Goal: Complete application form

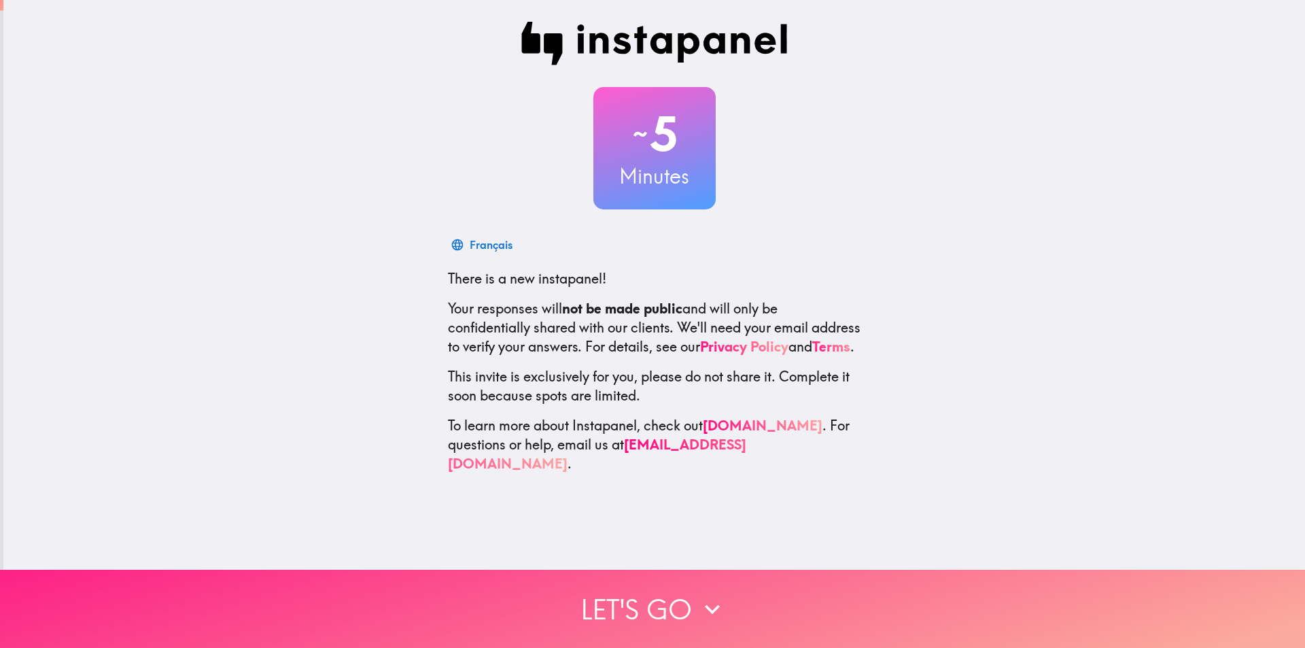
click at [674, 597] on button "Let's go" at bounding box center [652, 609] width 1305 height 78
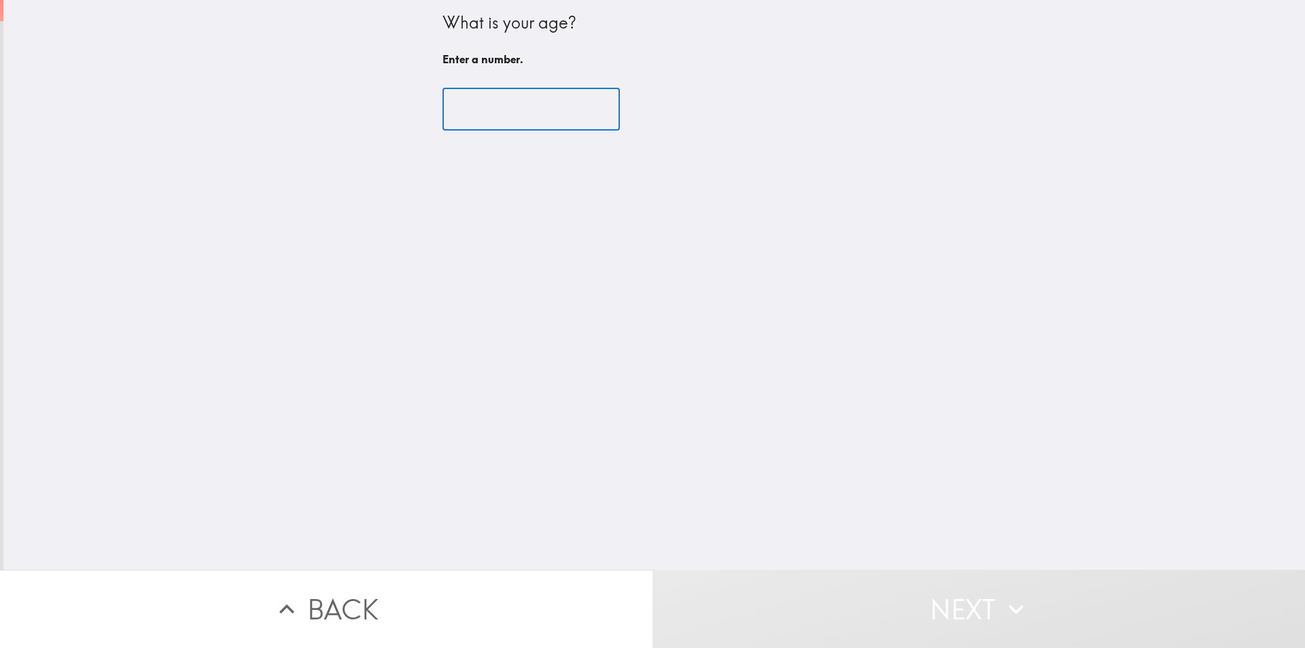
click at [530, 107] on input "number" at bounding box center [531, 109] width 177 height 42
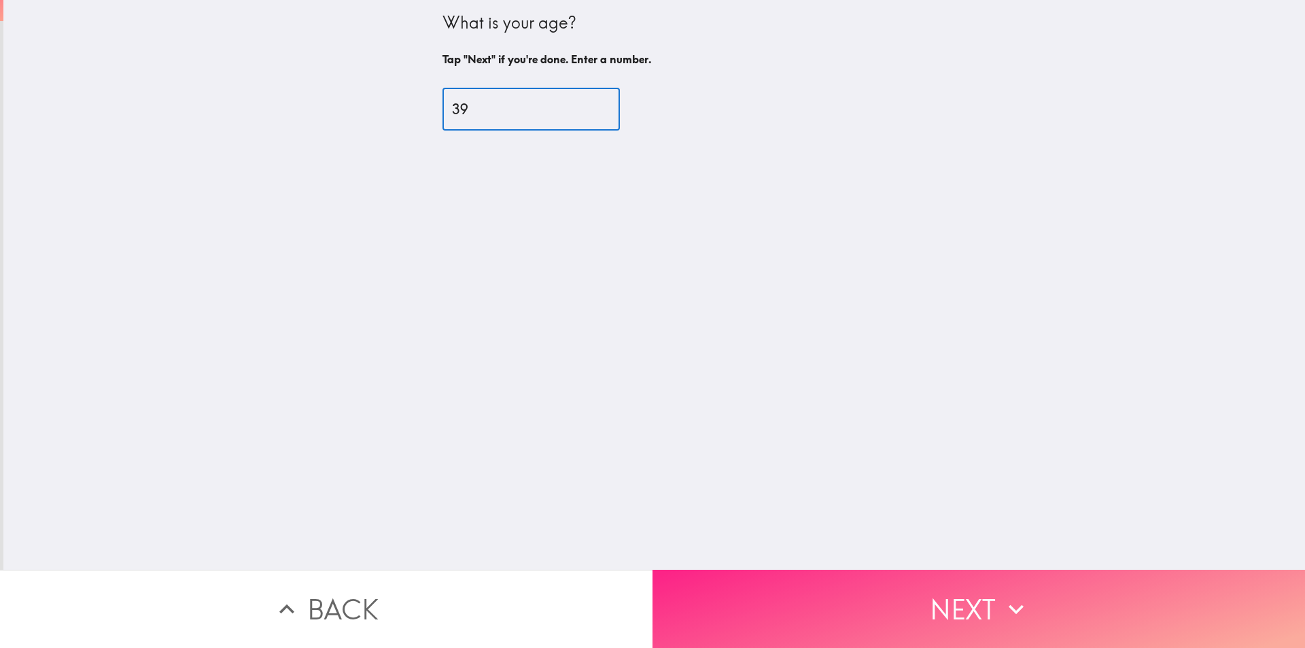
type input "39"
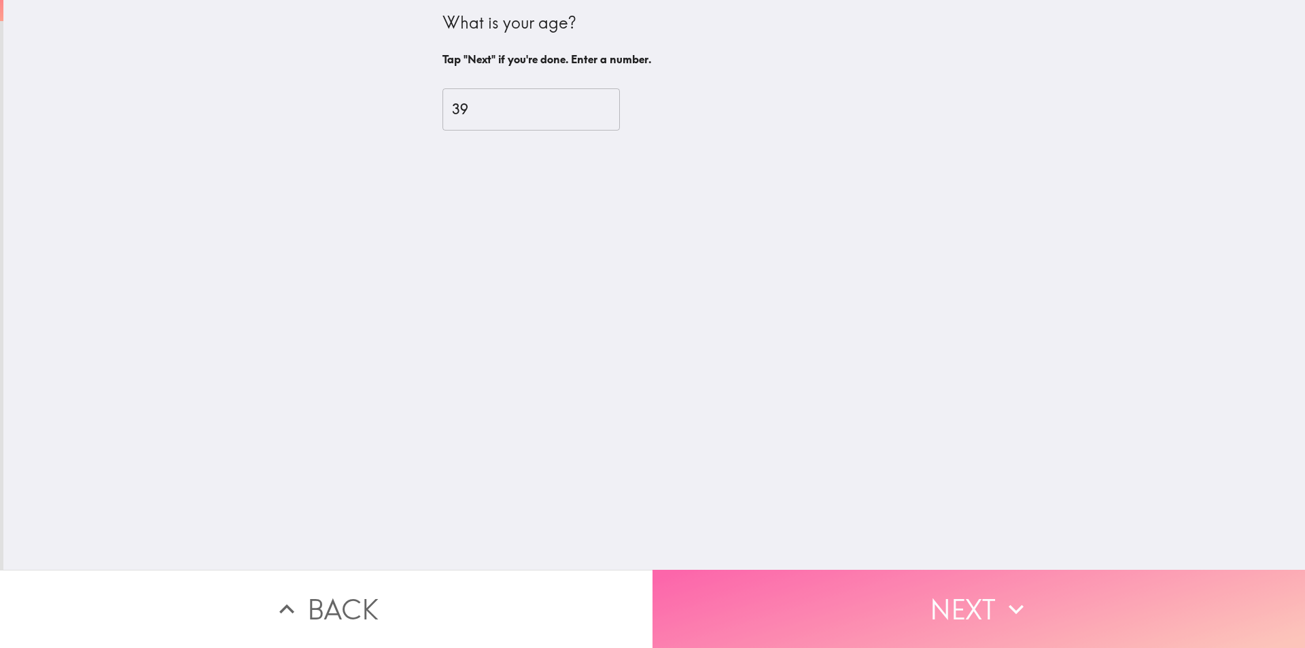
click at [870, 599] on button "Next" at bounding box center [979, 609] width 653 height 78
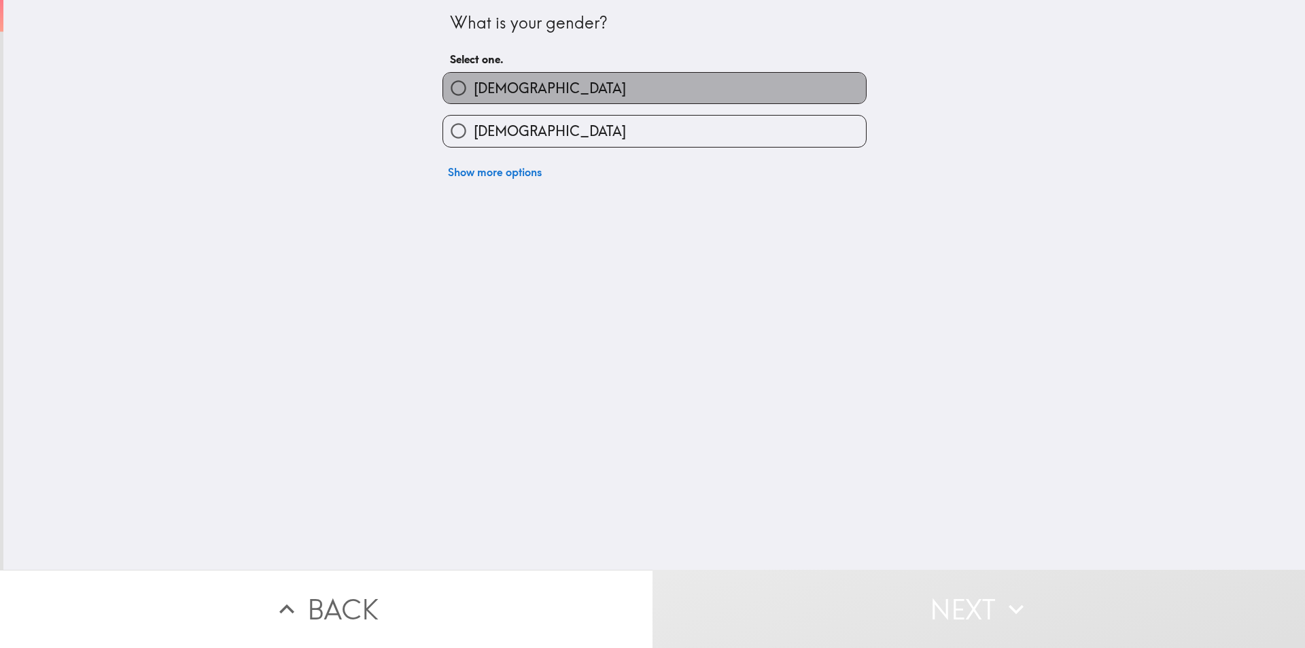
click at [511, 85] on label "[DEMOGRAPHIC_DATA]" at bounding box center [654, 88] width 423 height 31
click at [474, 85] on input "[DEMOGRAPHIC_DATA]" at bounding box center [458, 88] width 31 height 31
radio input "true"
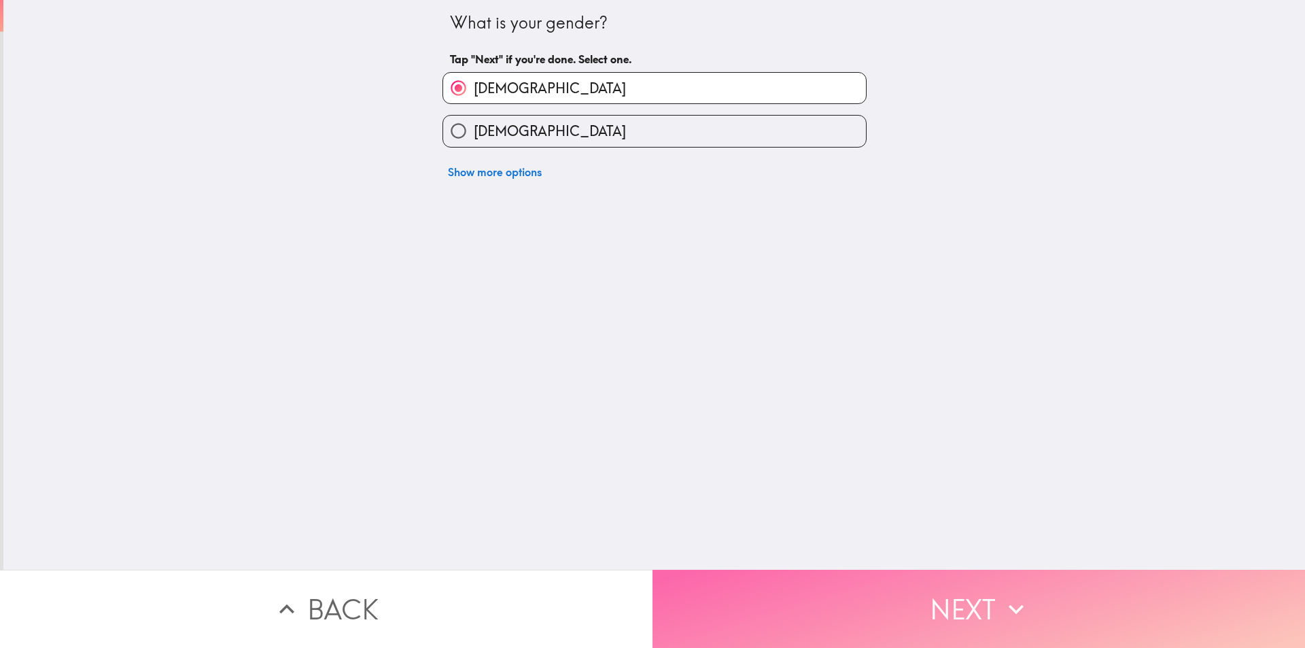
click at [925, 606] on button "Next" at bounding box center [979, 609] width 653 height 78
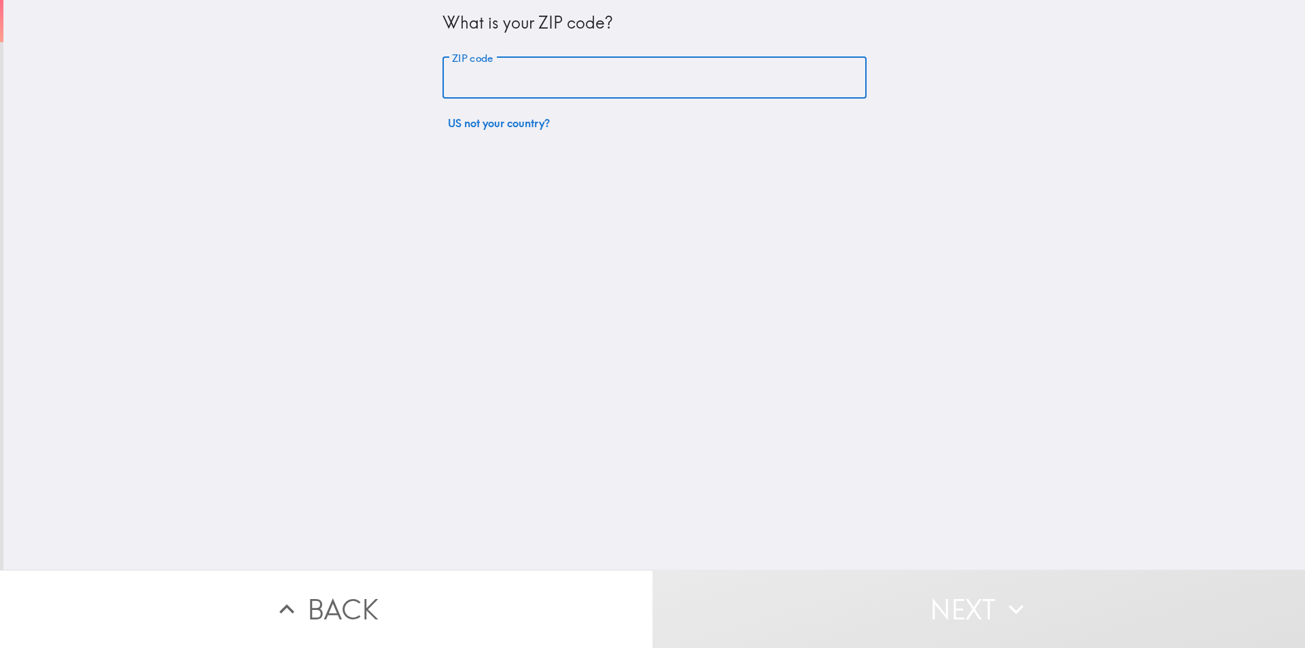
click at [521, 82] on input "ZIP code" at bounding box center [655, 78] width 424 height 42
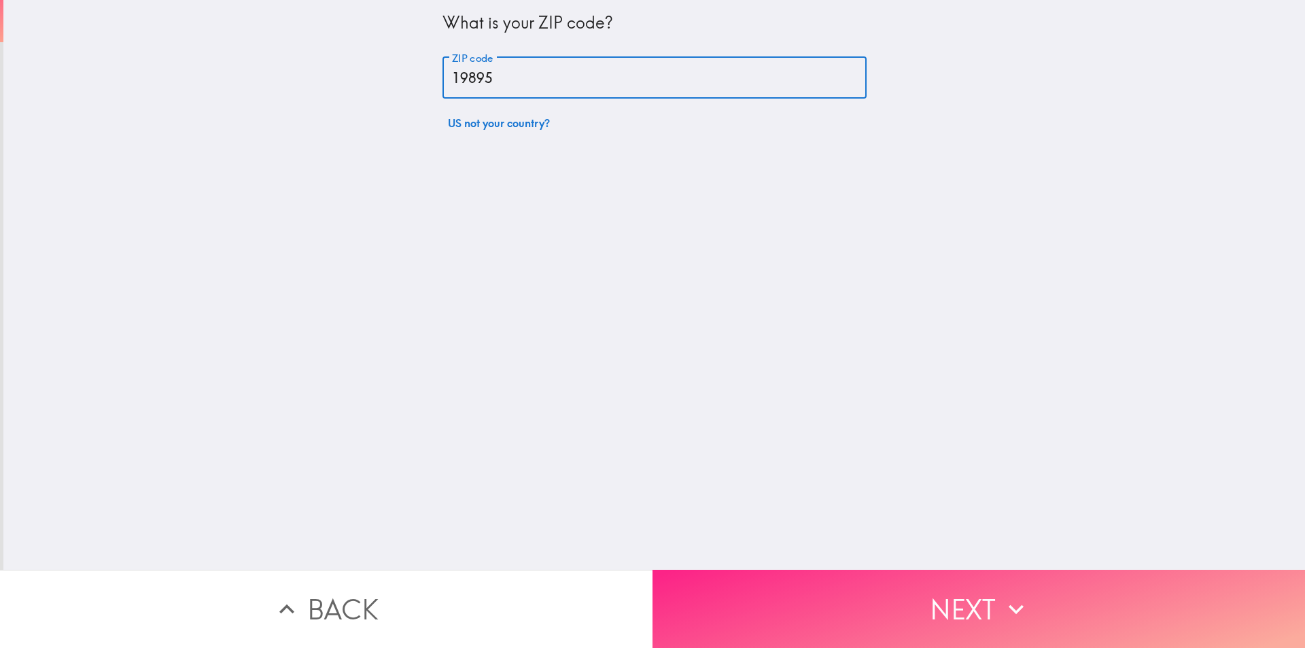
type input "19895"
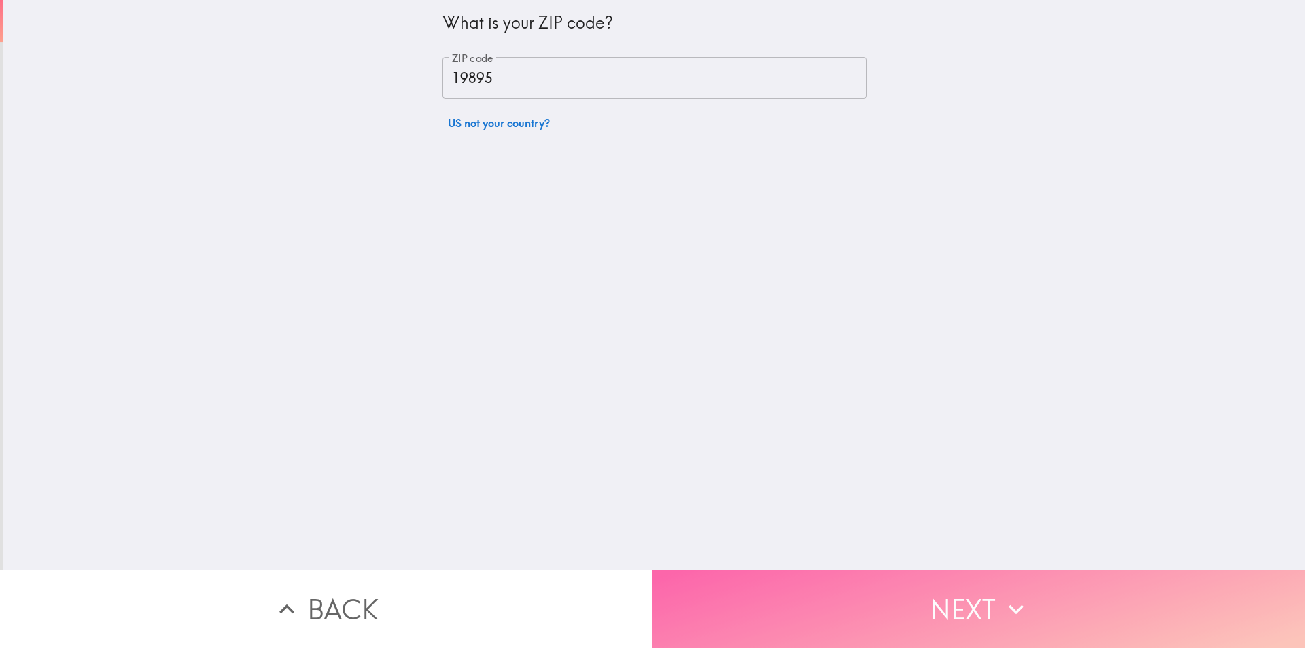
click at [858, 572] on button "Next" at bounding box center [979, 609] width 653 height 78
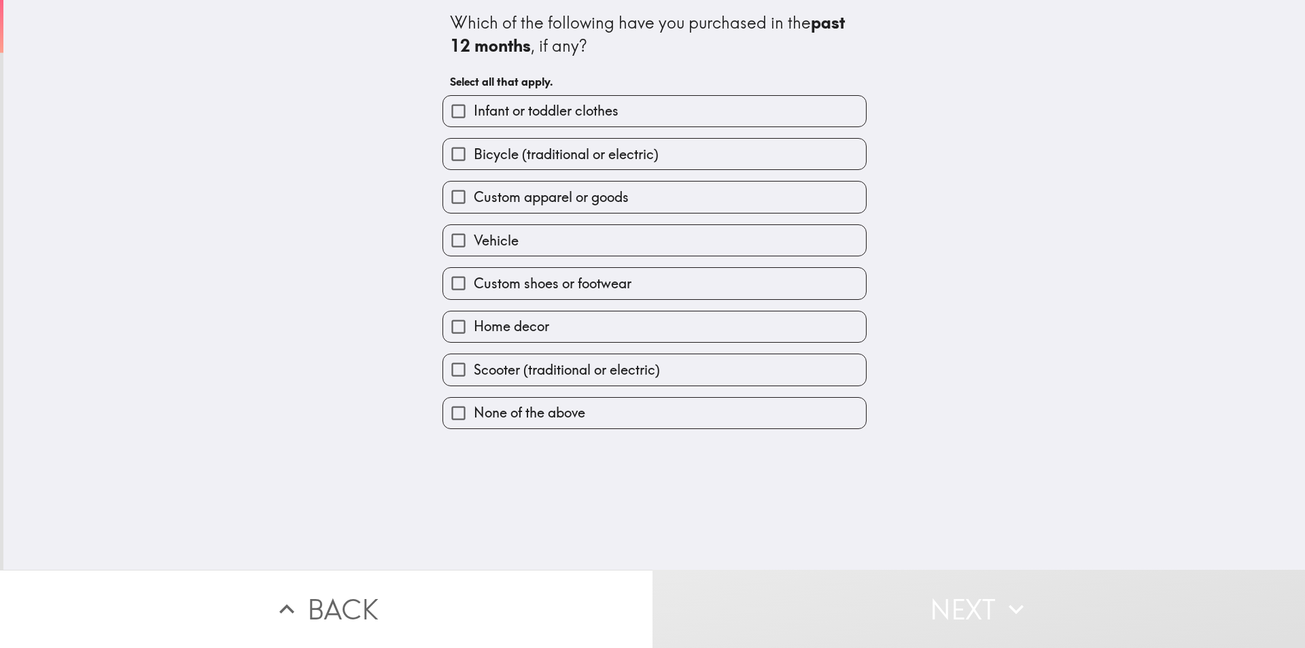
click at [560, 323] on label "Home decor" at bounding box center [654, 326] width 423 height 31
click at [474, 323] on input "Home decor" at bounding box center [458, 326] width 31 height 31
checkbox input "true"
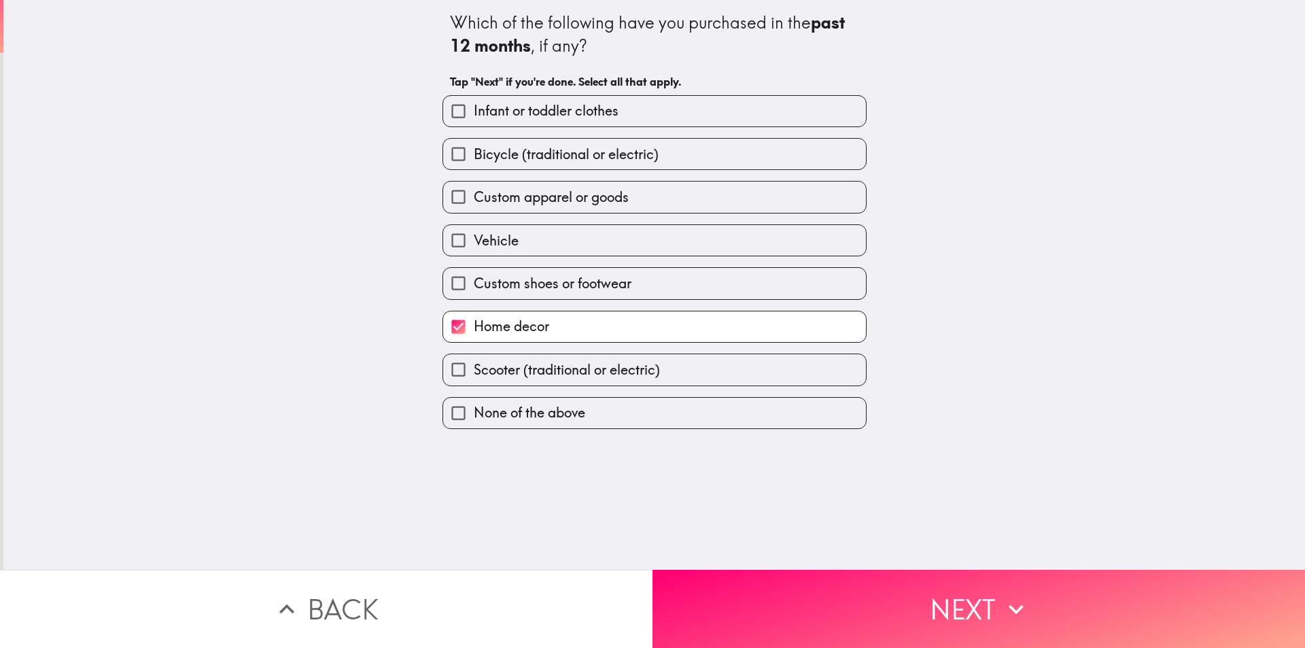
click at [586, 281] on span "Custom shoes or footwear" at bounding box center [553, 283] width 158 height 19
click at [474, 281] on input "Custom shoes or footwear" at bounding box center [458, 283] width 31 height 31
checkbox input "true"
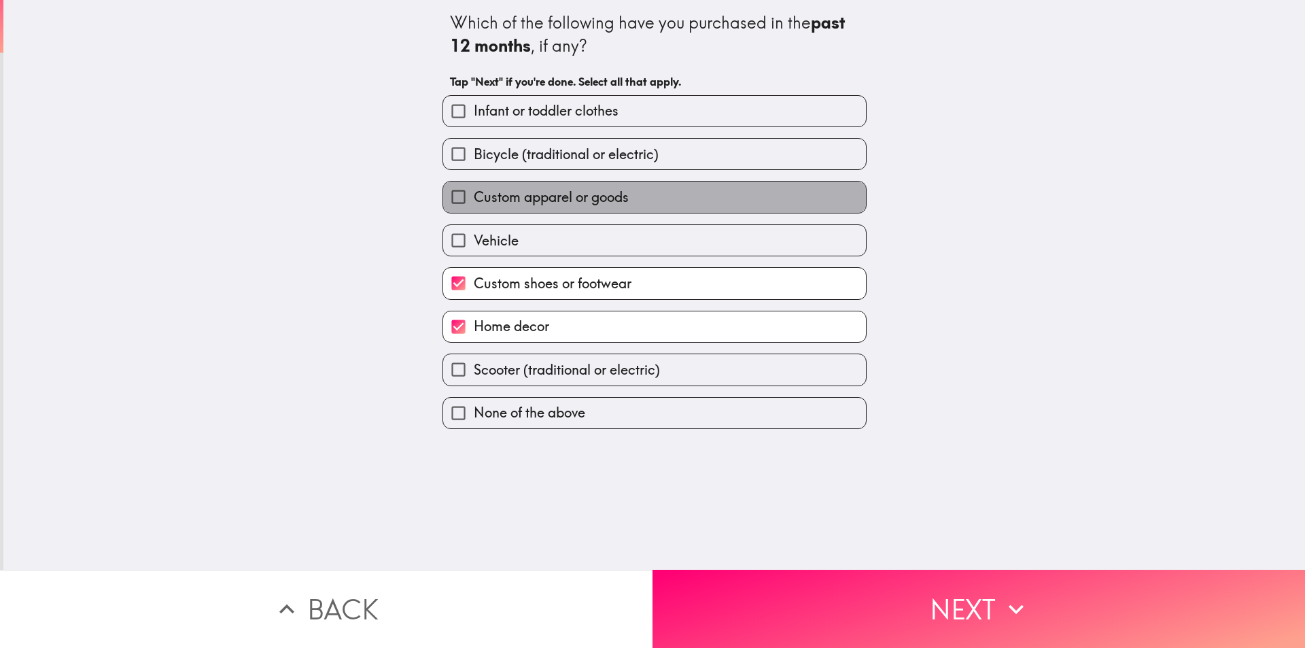
click at [534, 196] on span "Custom apparel or goods" at bounding box center [551, 197] width 155 height 19
click at [474, 196] on input "Custom apparel or goods" at bounding box center [458, 197] width 31 height 31
checkbox input "true"
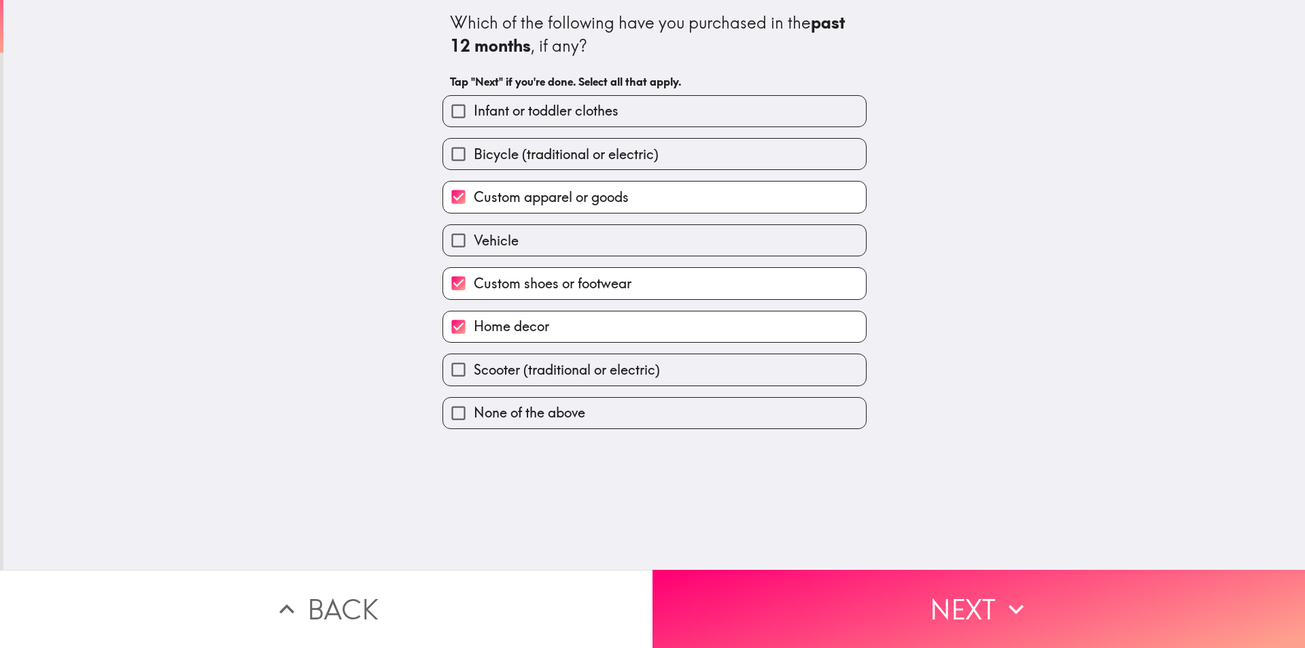
click at [519, 154] on span "Bicycle (traditional or electric)" at bounding box center [566, 154] width 185 height 19
click at [474, 154] on input "Bicycle (traditional or electric)" at bounding box center [458, 154] width 31 height 31
checkbox input "true"
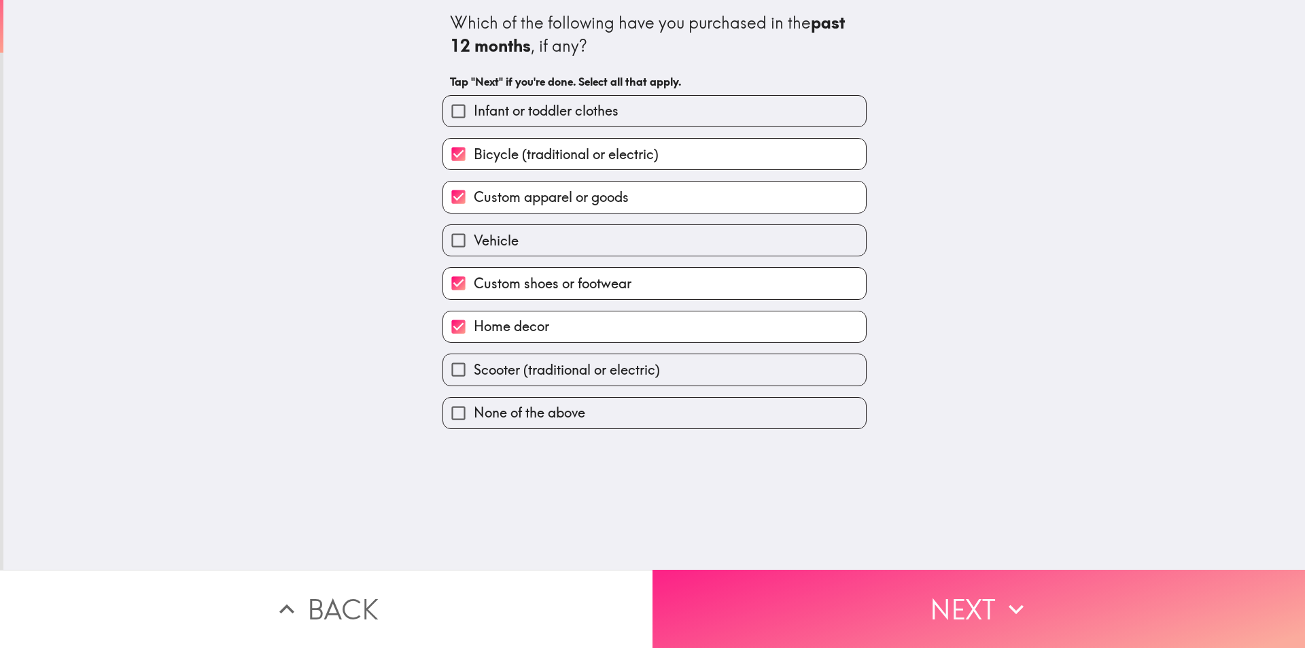
click at [870, 598] on button "Next" at bounding box center [979, 609] width 653 height 78
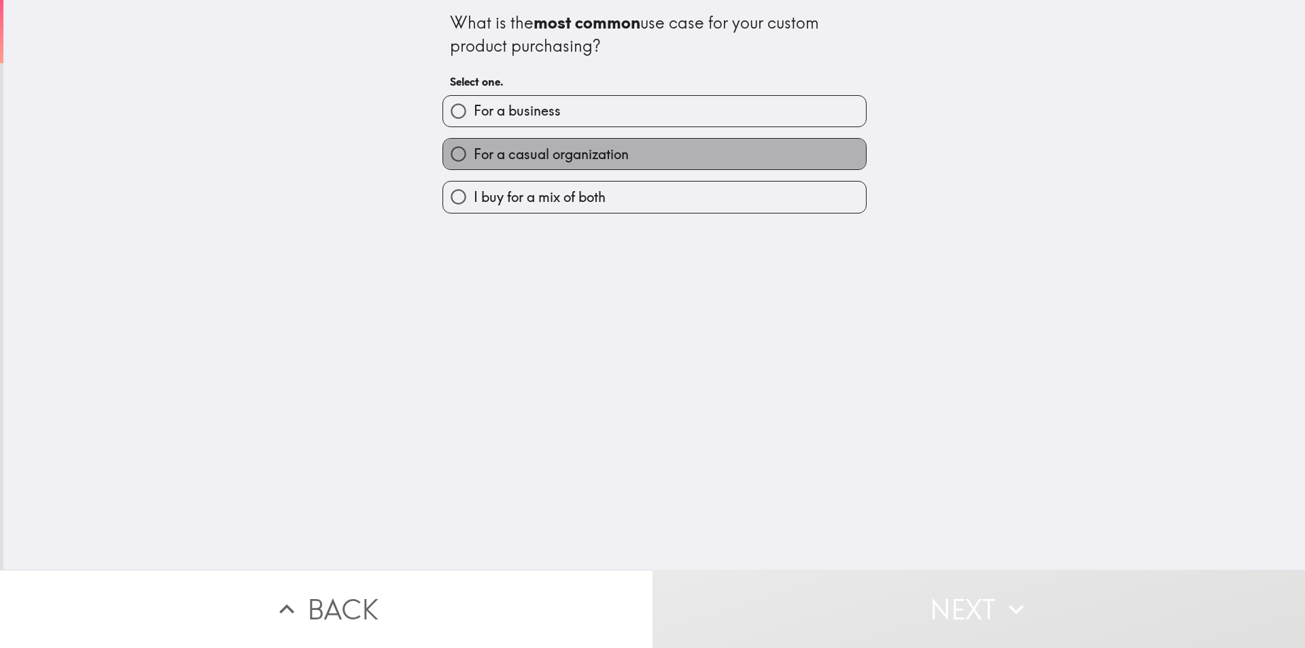
click at [600, 152] on span "For a casual organization" at bounding box center [551, 154] width 155 height 19
click at [474, 152] on input "For a casual organization" at bounding box center [458, 154] width 31 height 31
radio input "true"
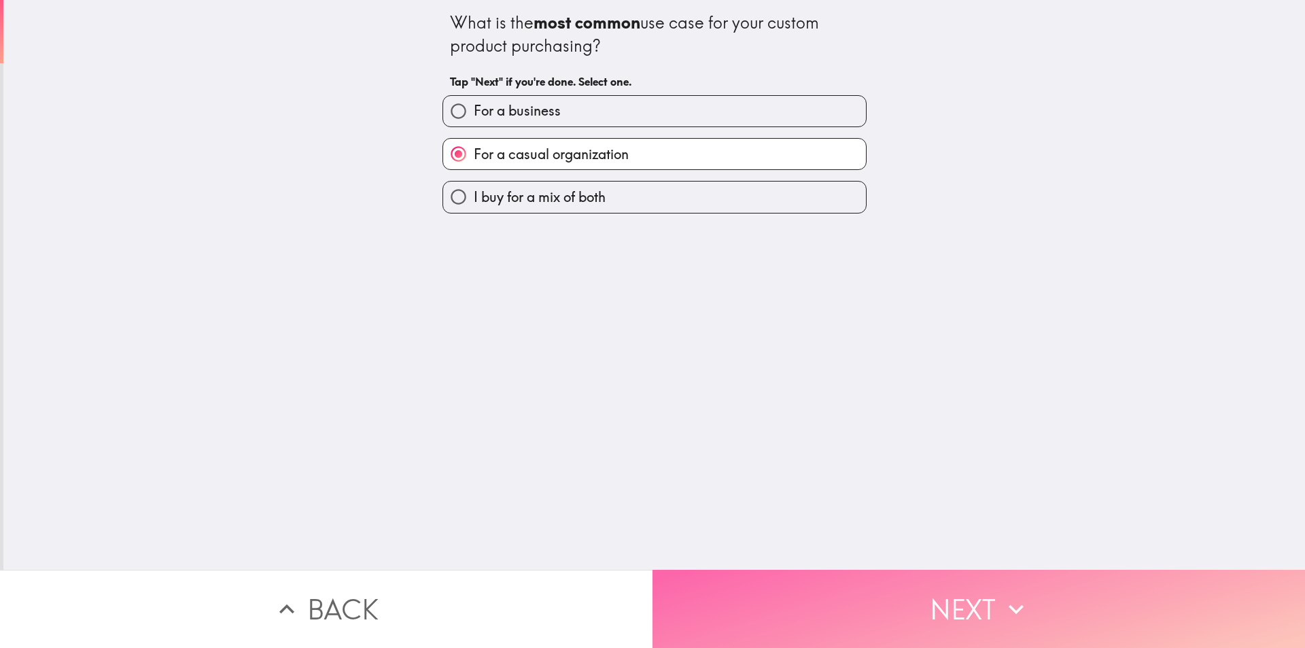
drag, startPoint x: 842, startPoint y: 628, endPoint x: 835, endPoint y: 620, distance: 11.1
click at [841, 628] on button "Next" at bounding box center [979, 609] width 653 height 78
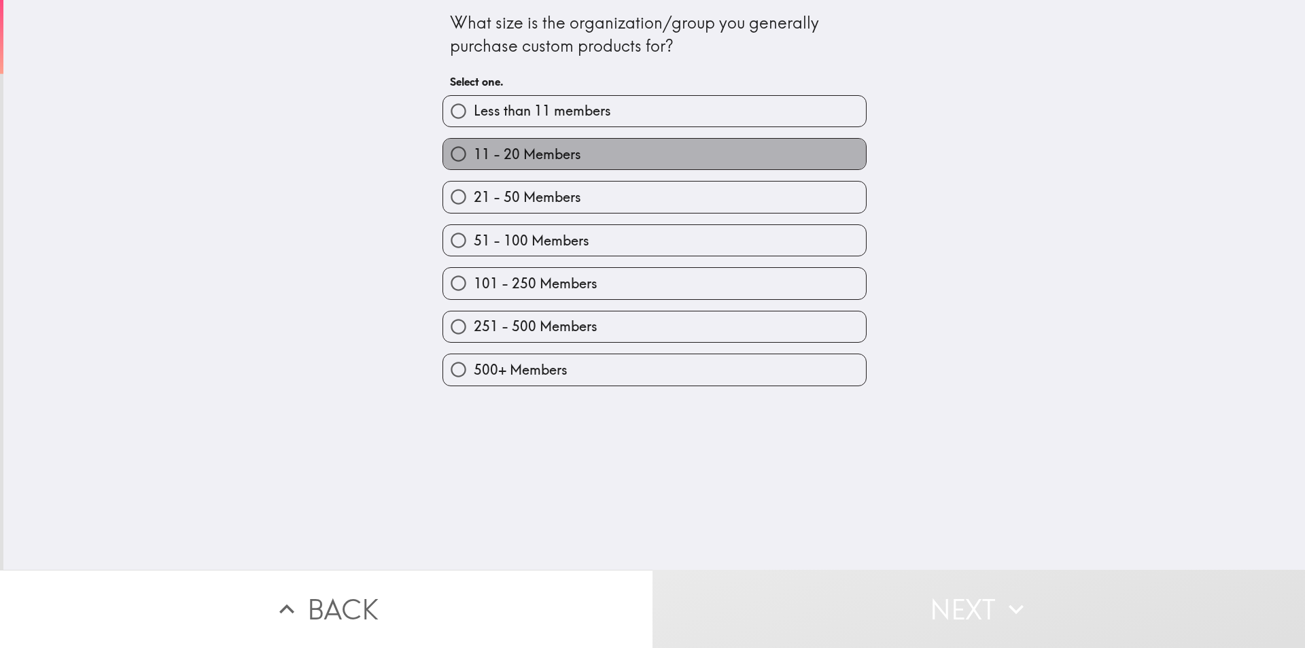
click at [532, 152] on span "11 - 20 Members" at bounding box center [527, 154] width 107 height 19
click at [474, 152] on input "11 - 20 Members" at bounding box center [458, 154] width 31 height 31
radio input "true"
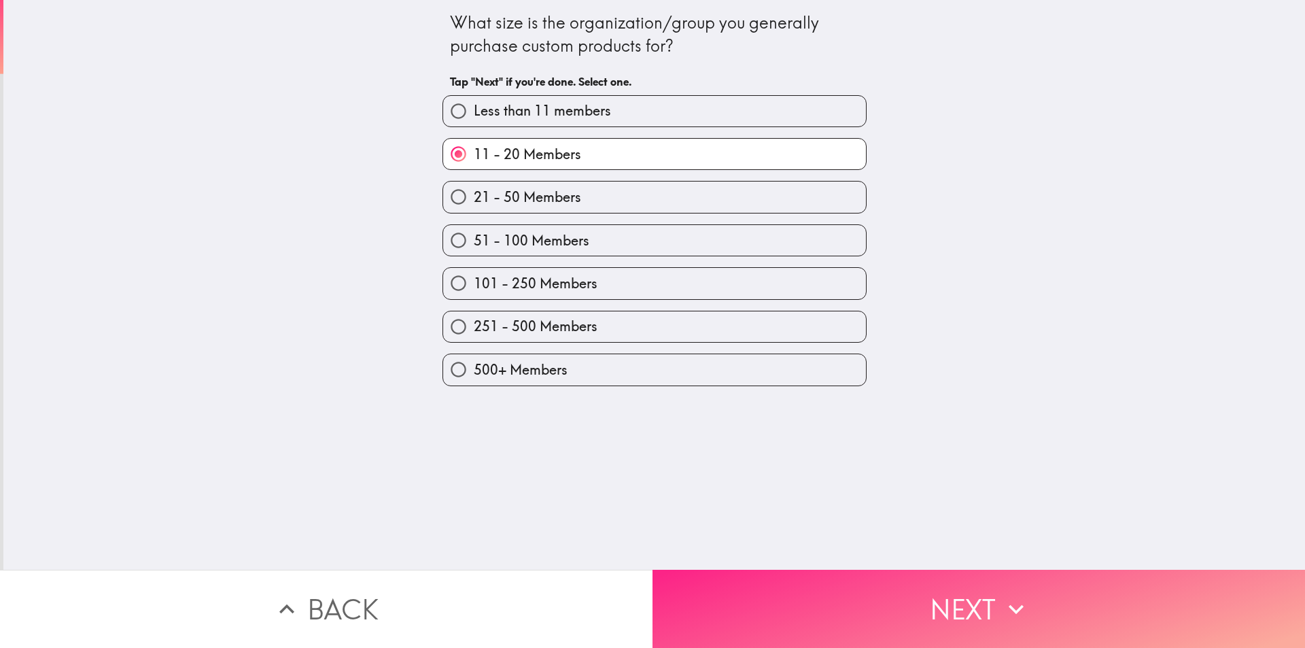
click at [982, 611] on button "Next" at bounding box center [979, 609] width 653 height 78
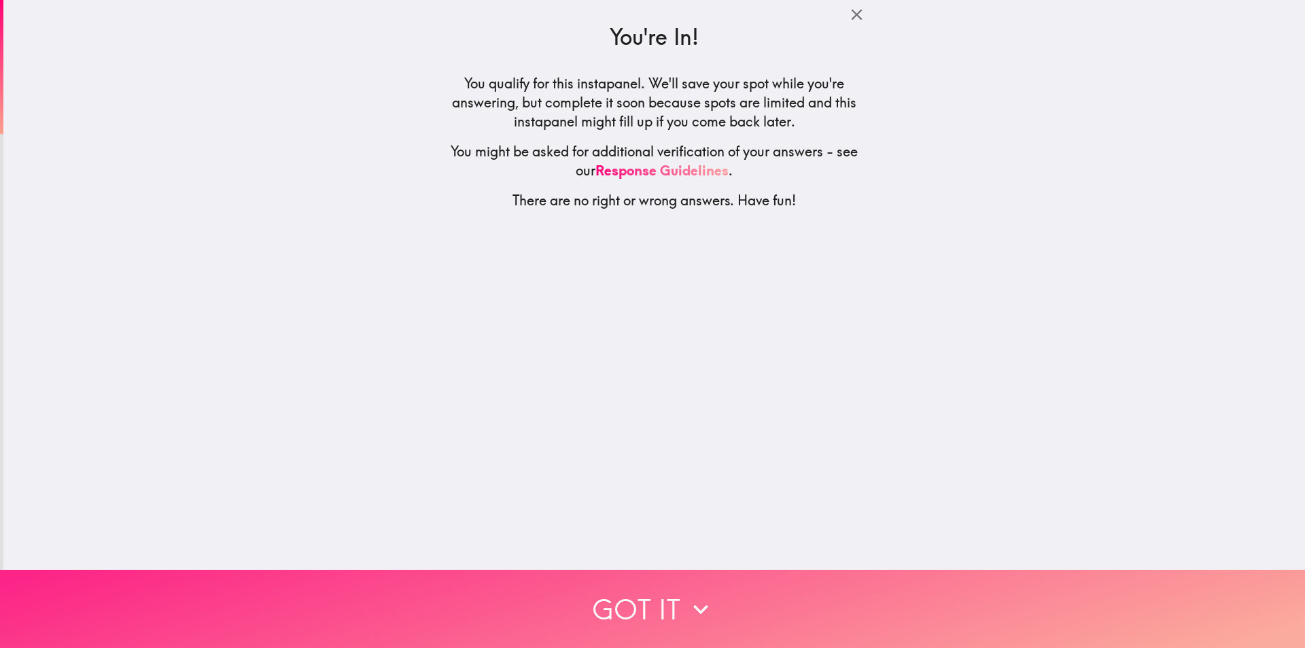
click at [662, 589] on button "Got it" at bounding box center [652, 609] width 1305 height 78
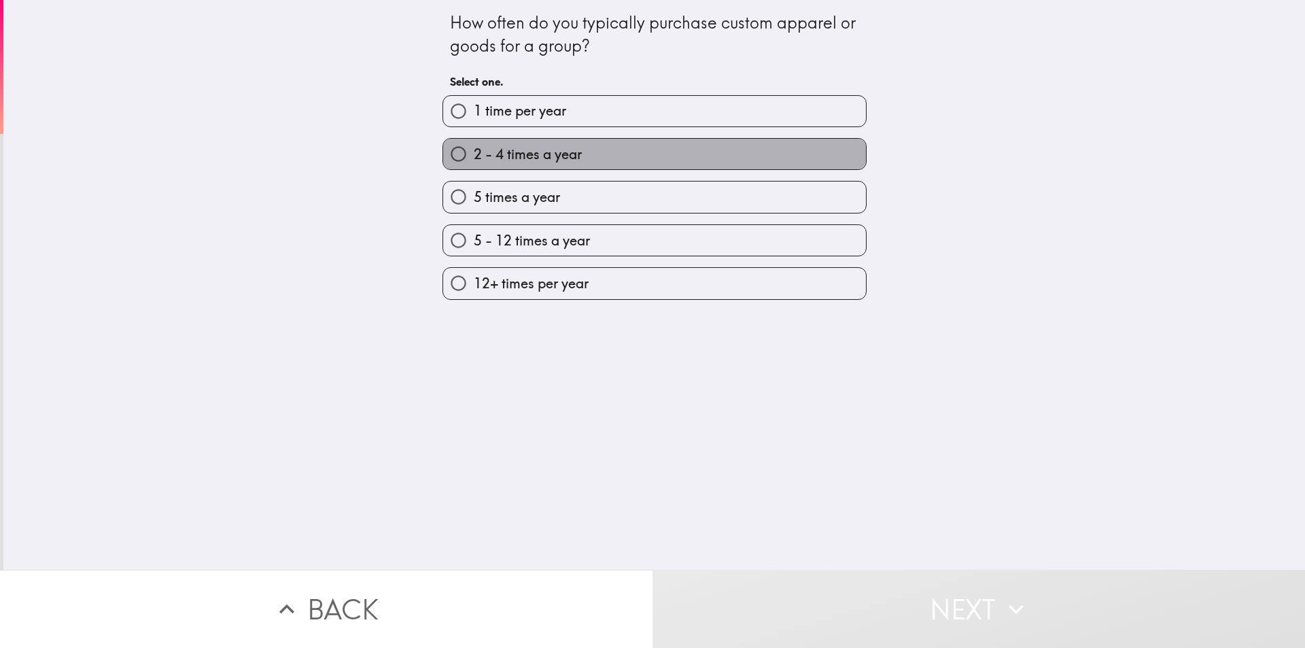
click at [570, 158] on span "2 - 4 times a year" at bounding box center [528, 154] width 108 height 19
click at [474, 158] on input "2 - 4 times a year" at bounding box center [458, 154] width 31 height 31
radio input "true"
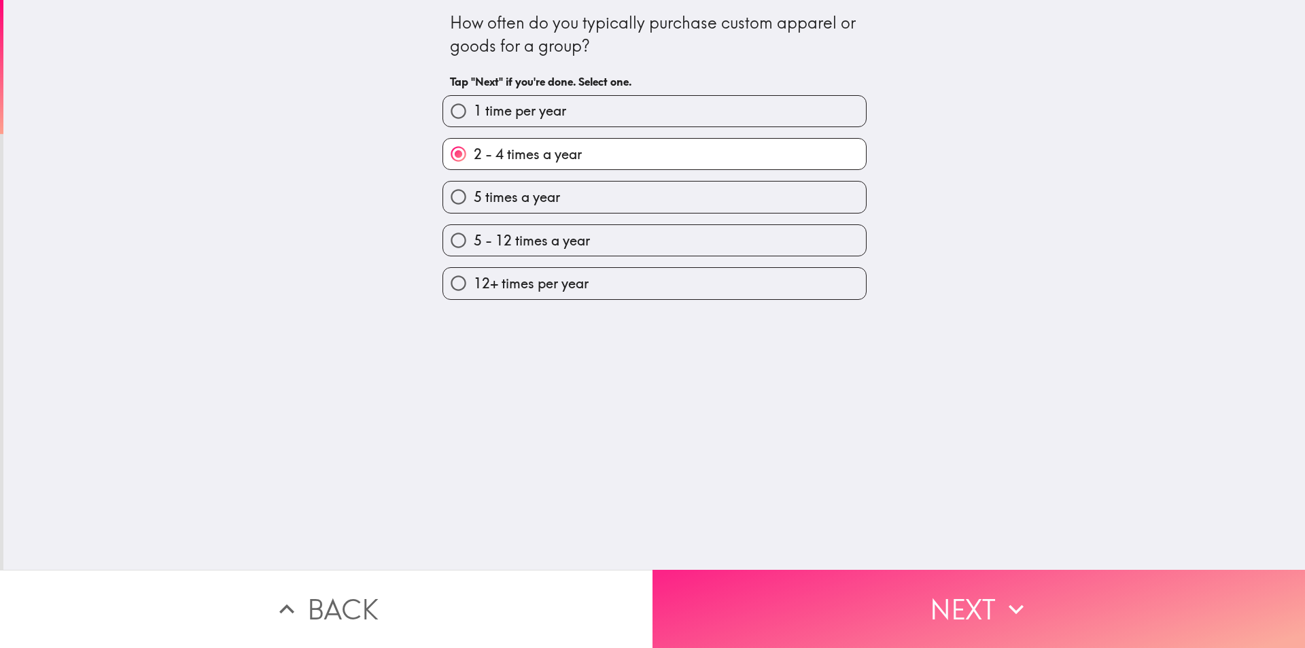
click at [894, 593] on button "Next" at bounding box center [979, 609] width 653 height 78
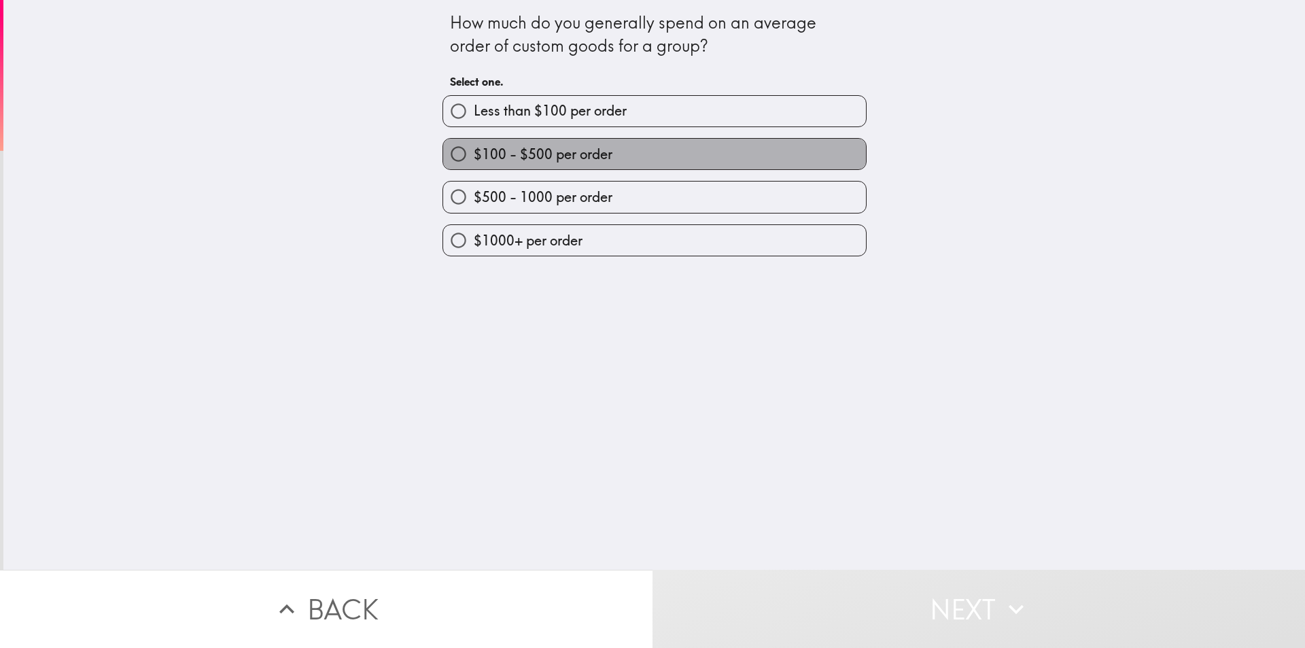
click at [538, 155] on span "$100 - $500 per order" at bounding box center [543, 154] width 139 height 19
click at [474, 155] on input "$100 - $500 per order" at bounding box center [458, 154] width 31 height 31
radio input "true"
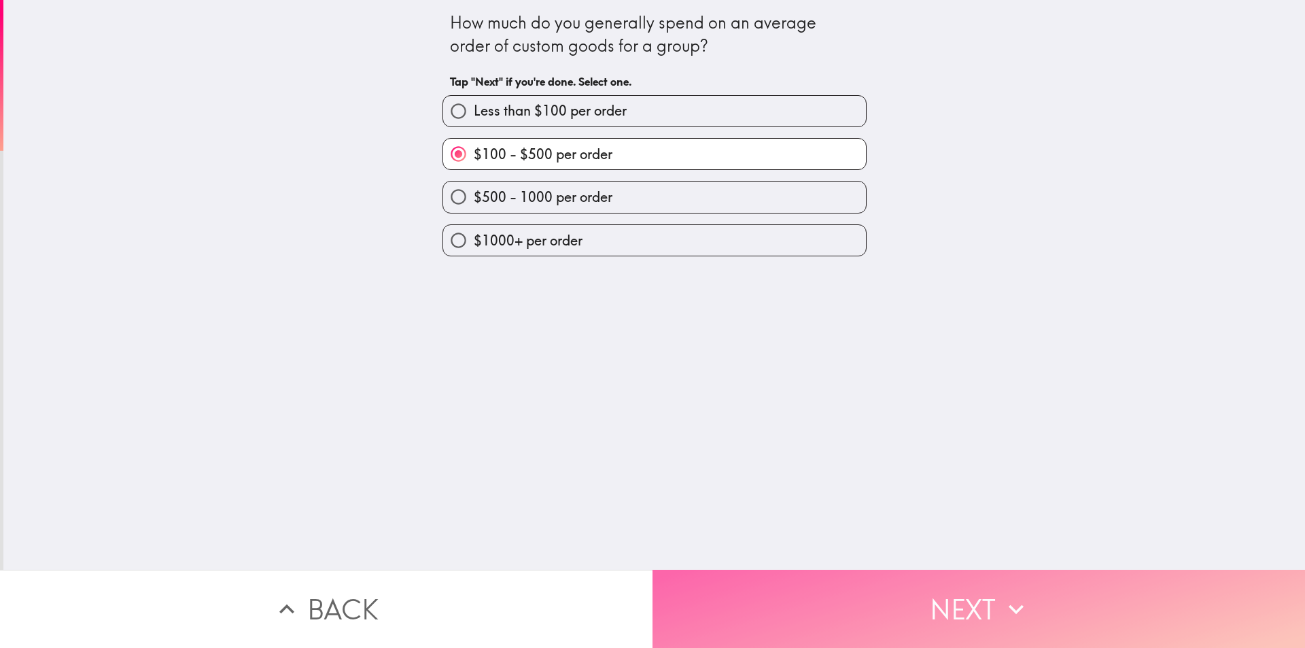
click at [876, 599] on button "Next" at bounding box center [979, 609] width 653 height 78
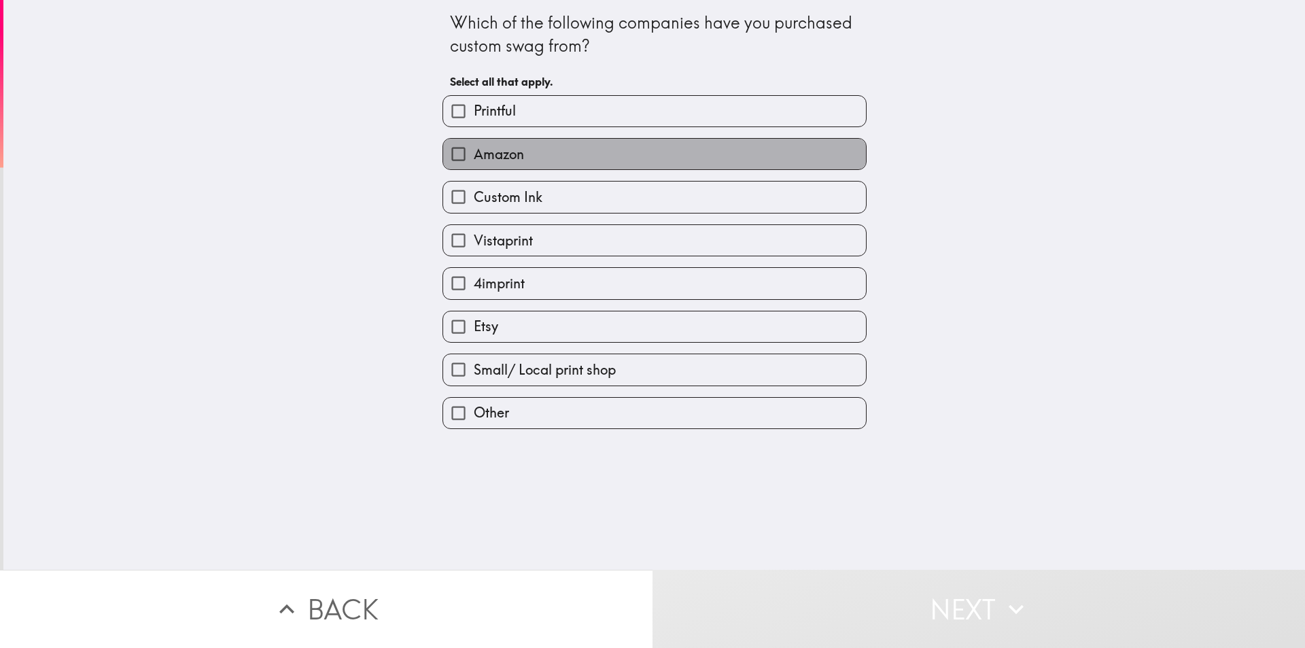
click at [515, 155] on label "Amazon" at bounding box center [654, 154] width 423 height 31
click at [474, 155] on input "Amazon" at bounding box center [458, 154] width 31 height 31
checkbox input "true"
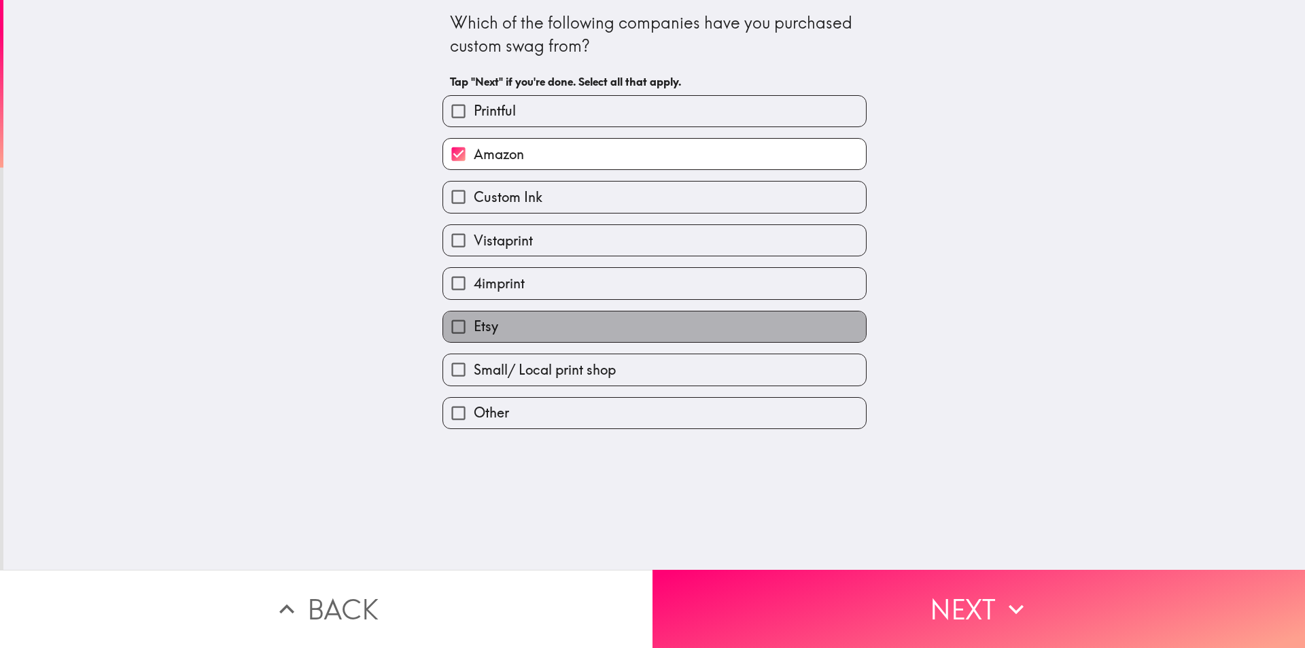
click at [524, 326] on label "Etsy" at bounding box center [654, 326] width 423 height 31
click at [474, 326] on input "Etsy" at bounding box center [458, 326] width 31 height 31
checkbox input "true"
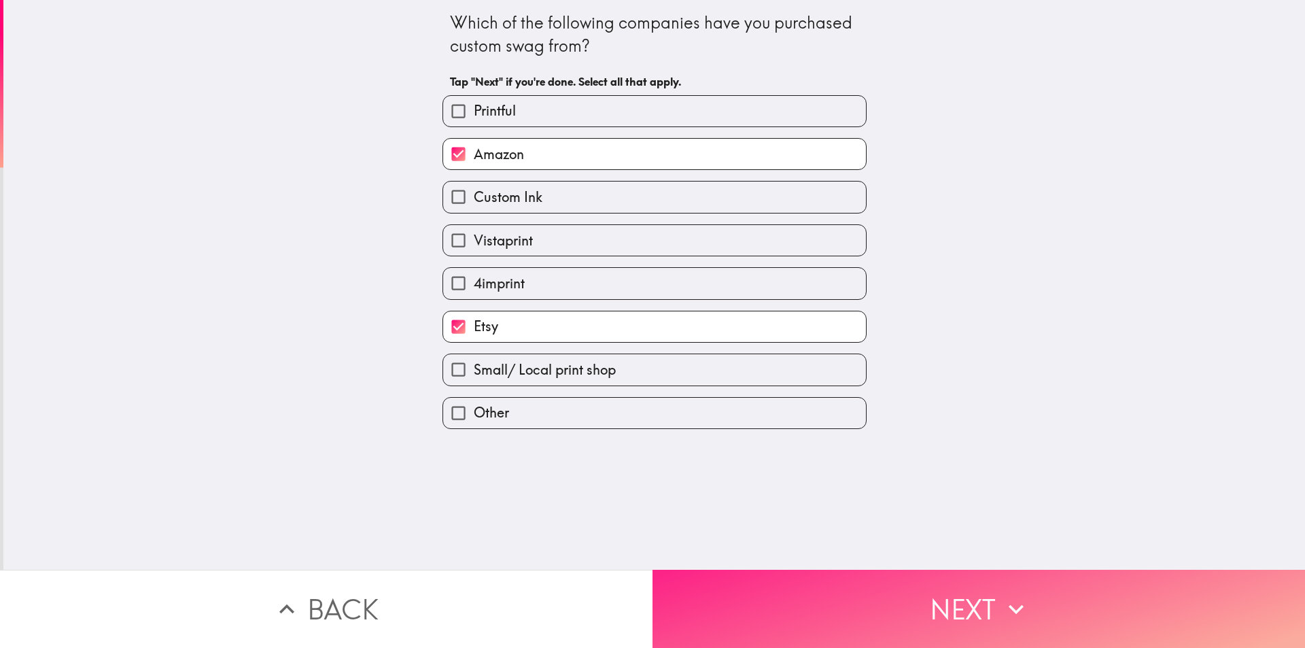
click at [808, 588] on button "Next" at bounding box center [979, 609] width 653 height 78
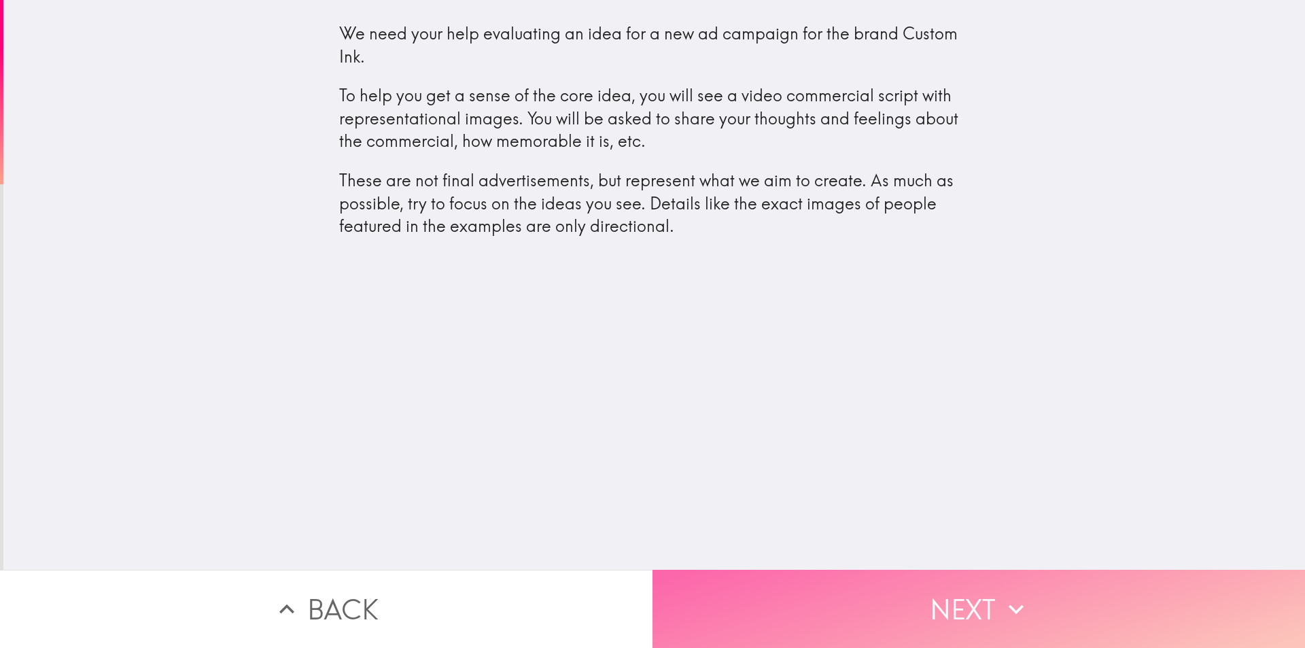
click at [984, 605] on button "Next" at bounding box center [979, 609] width 653 height 78
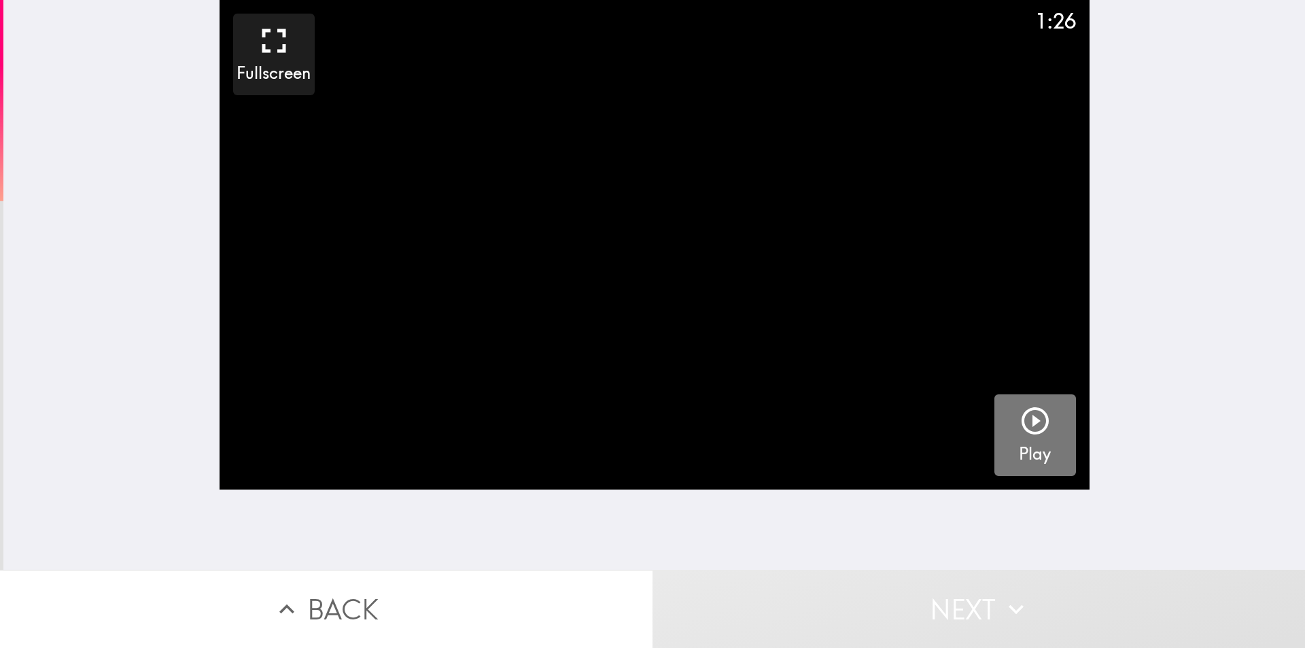
click at [1036, 422] on icon "button" at bounding box center [1035, 420] width 27 height 27
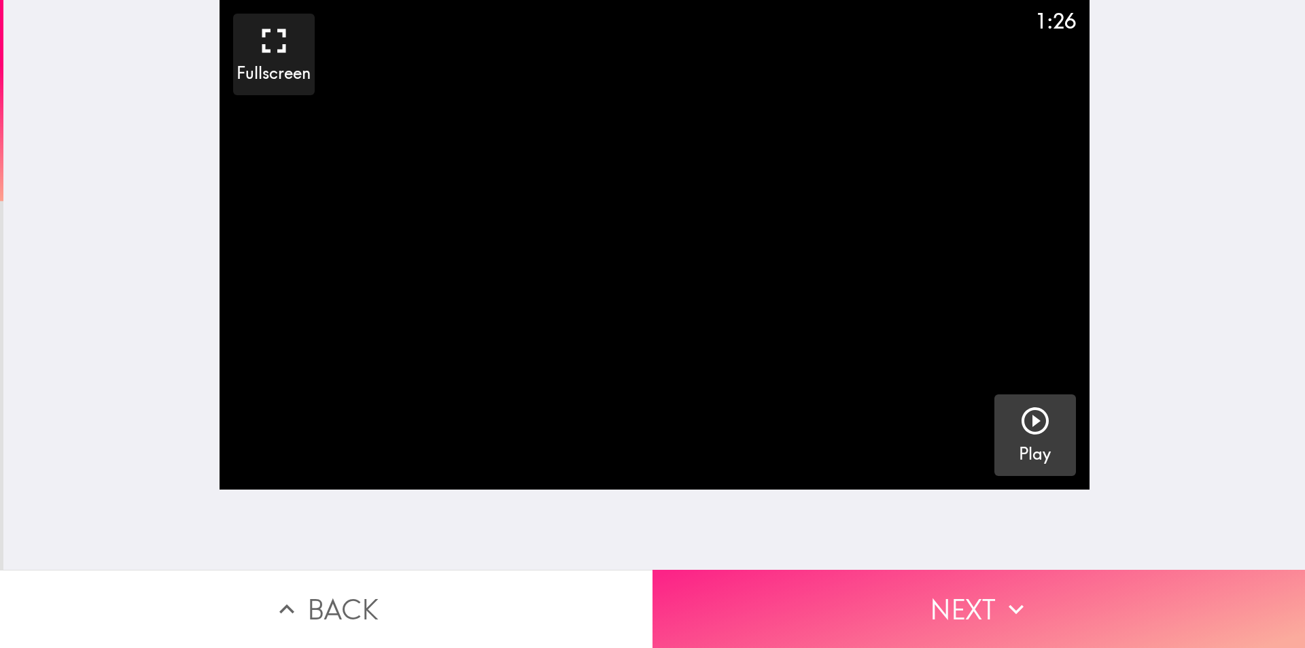
click at [901, 603] on button "Next" at bounding box center [979, 609] width 653 height 78
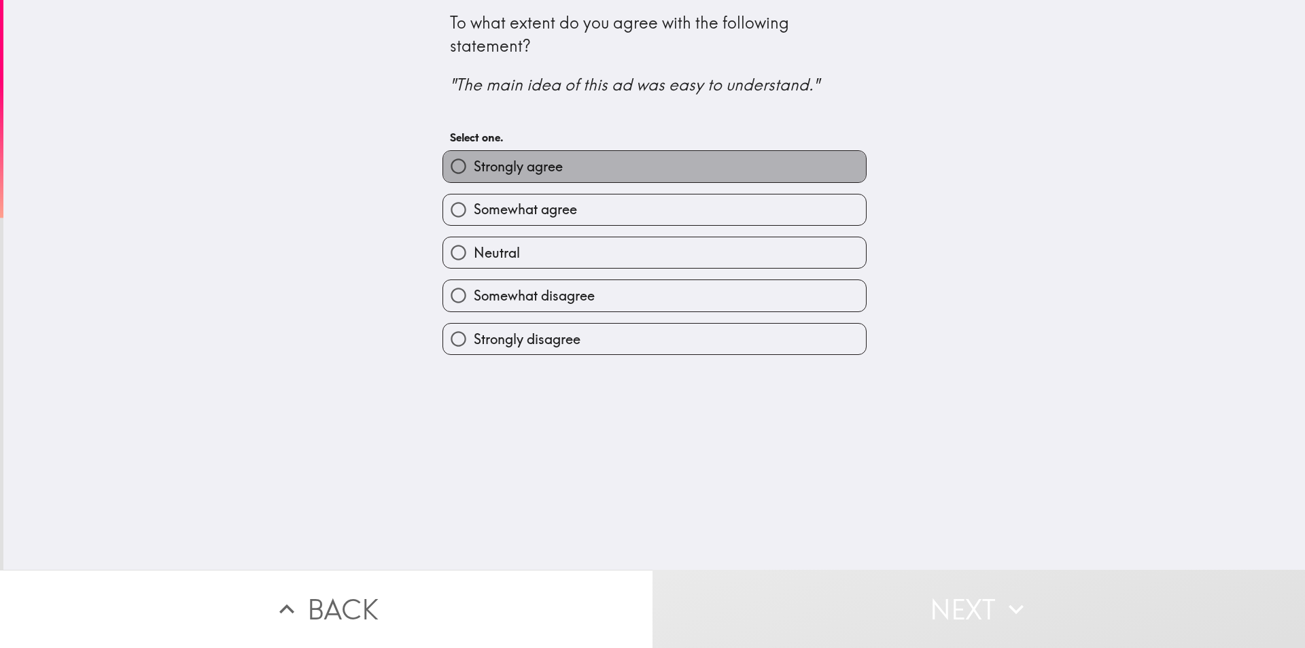
click at [528, 166] on span "Strongly agree" at bounding box center [518, 166] width 89 height 19
click at [474, 166] on input "Strongly agree" at bounding box center [458, 166] width 31 height 31
radio input "true"
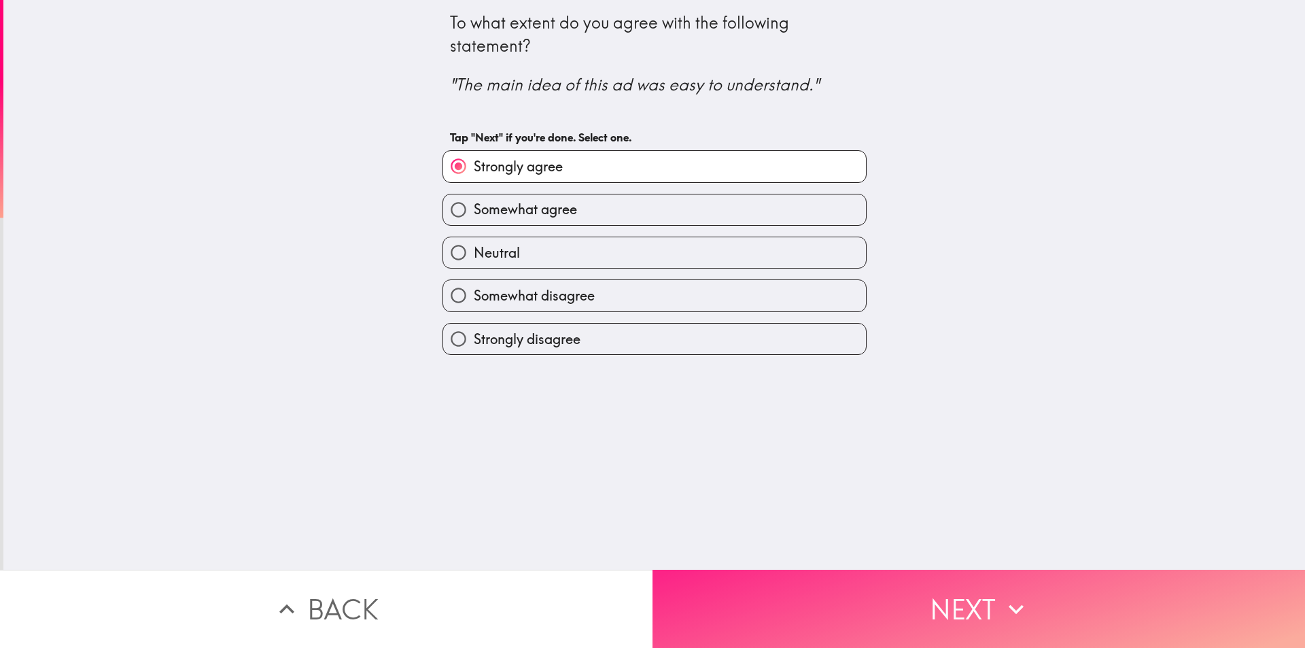
click at [807, 576] on button "Next" at bounding box center [979, 609] width 653 height 78
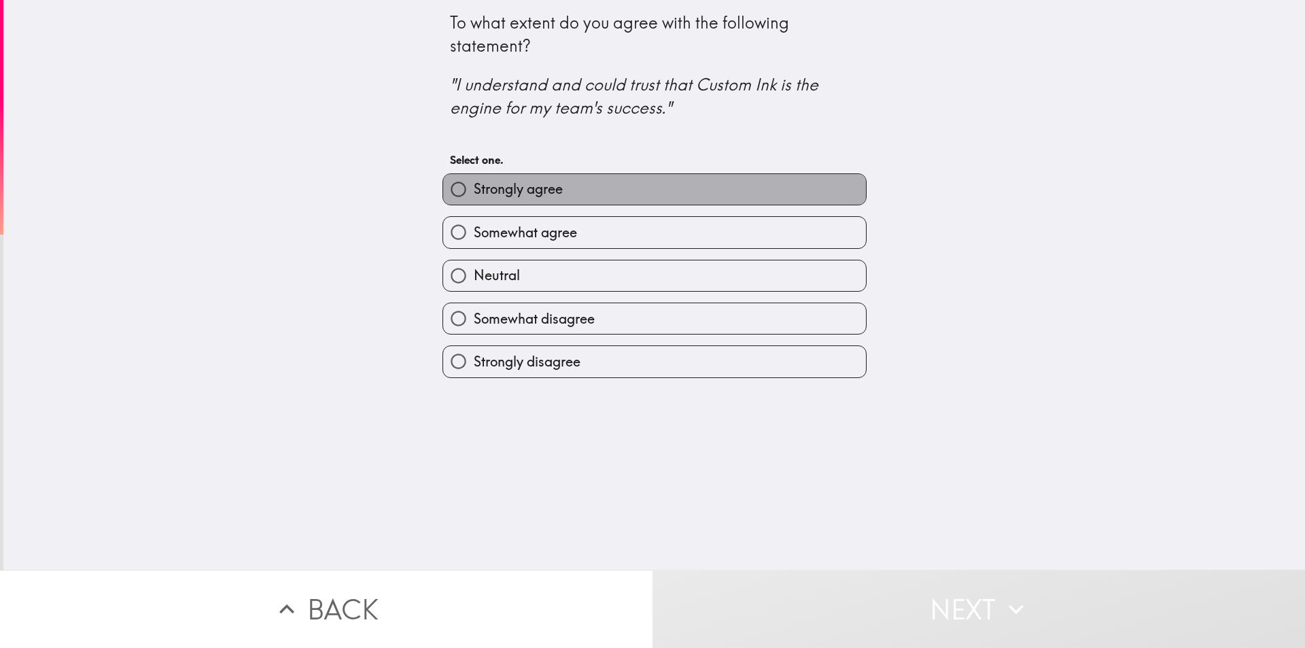
click at [502, 186] on span "Strongly agree" at bounding box center [518, 188] width 89 height 19
click at [474, 186] on input "Strongly agree" at bounding box center [458, 189] width 31 height 31
radio input "true"
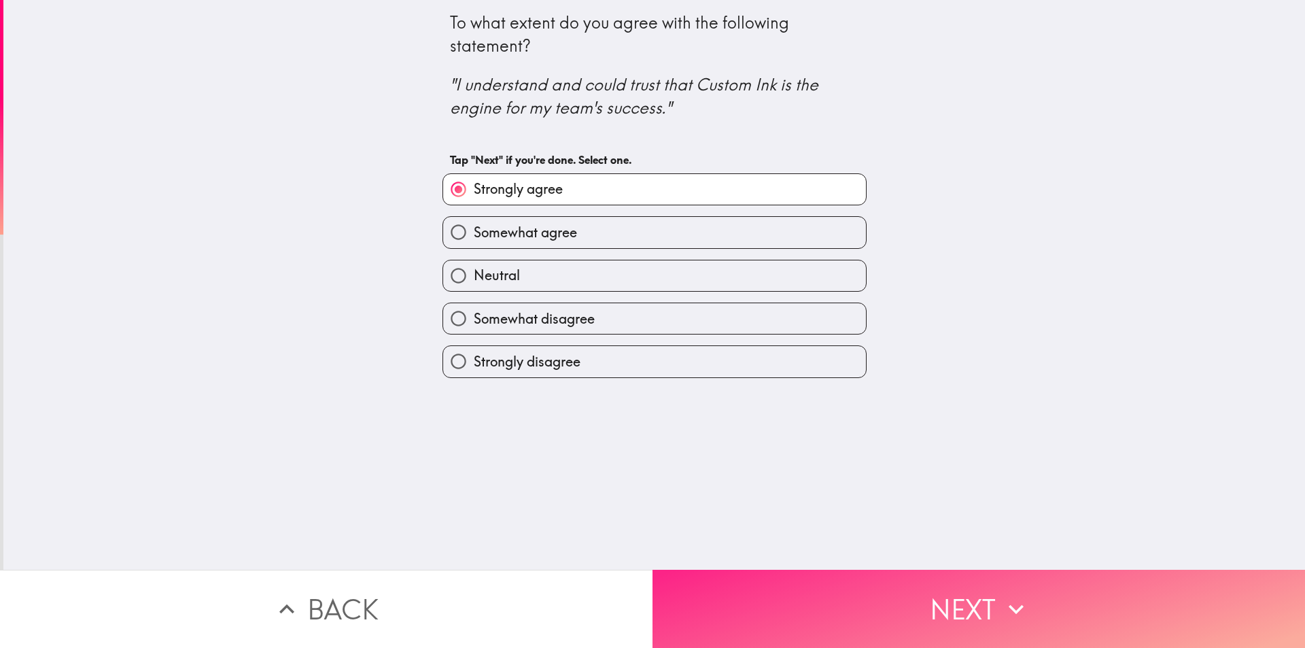
click at [798, 583] on button "Next" at bounding box center [979, 609] width 653 height 78
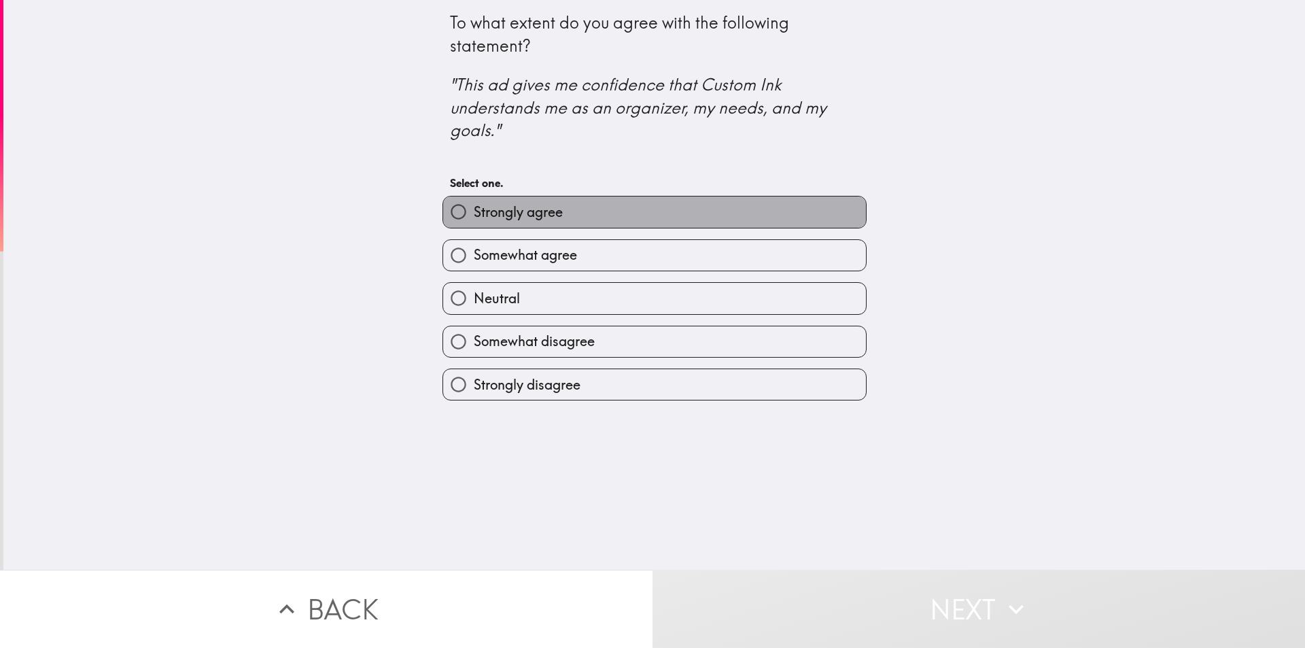
click at [530, 211] on span "Strongly agree" at bounding box center [518, 212] width 89 height 19
click at [474, 211] on input "Strongly agree" at bounding box center [458, 211] width 31 height 31
radio input "true"
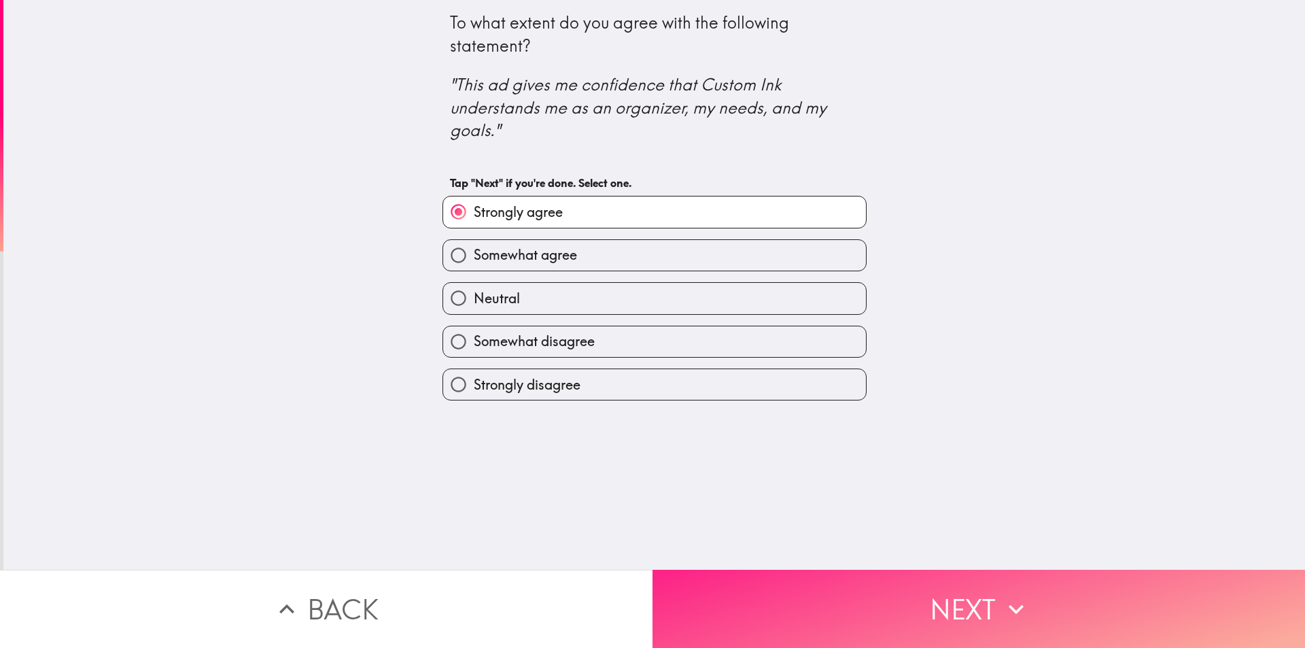
click at [841, 585] on button "Next" at bounding box center [979, 609] width 653 height 78
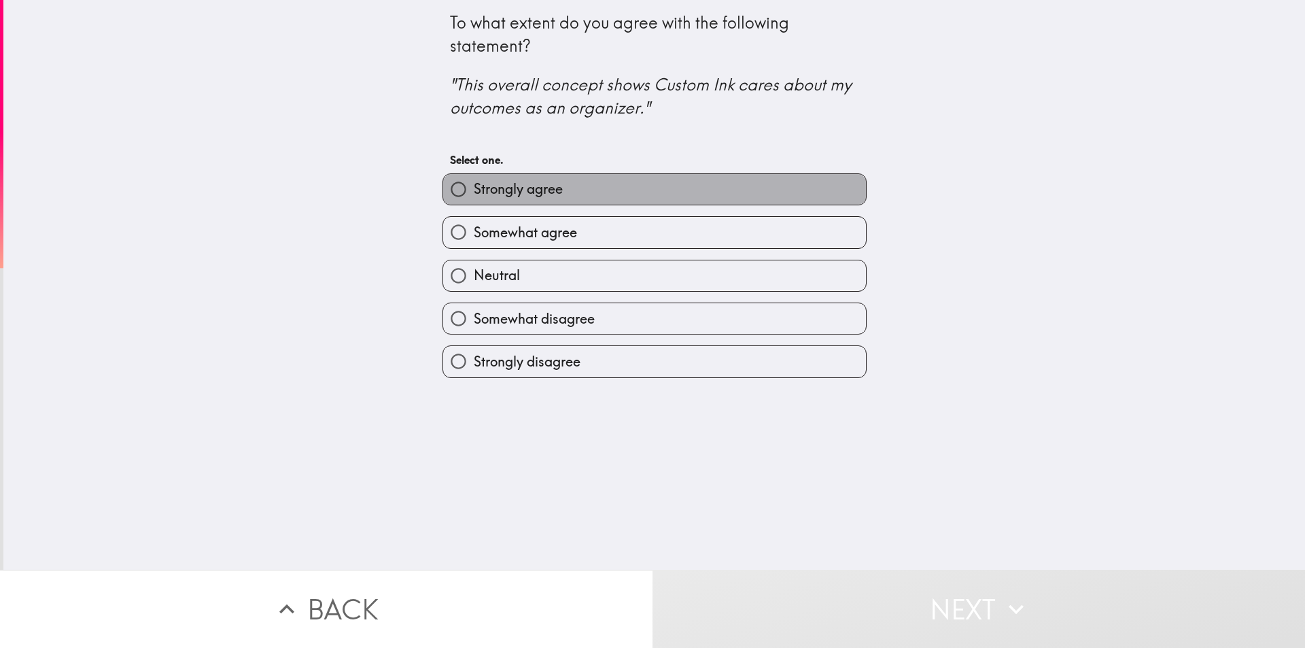
click at [538, 192] on span "Strongly agree" at bounding box center [518, 188] width 89 height 19
click at [474, 192] on input "Strongly agree" at bounding box center [458, 189] width 31 height 31
radio input "true"
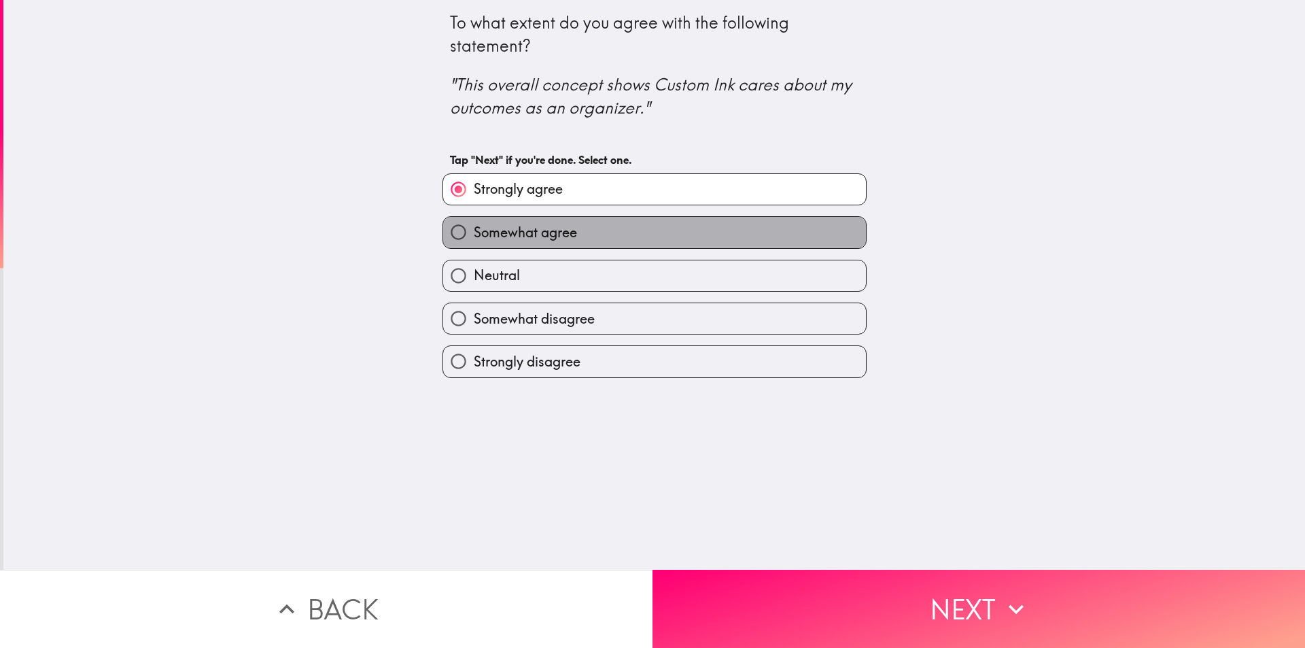
drag, startPoint x: 568, startPoint y: 232, endPoint x: 622, endPoint y: 276, distance: 70.1
click at [568, 233] on span "Somewhat agree" at bounding box center [525, 232] width 103 height 19
click at [474, 233] on input "Somewhat agree" at bounding box center [458, 232] width 31 height 31
radio input "true"
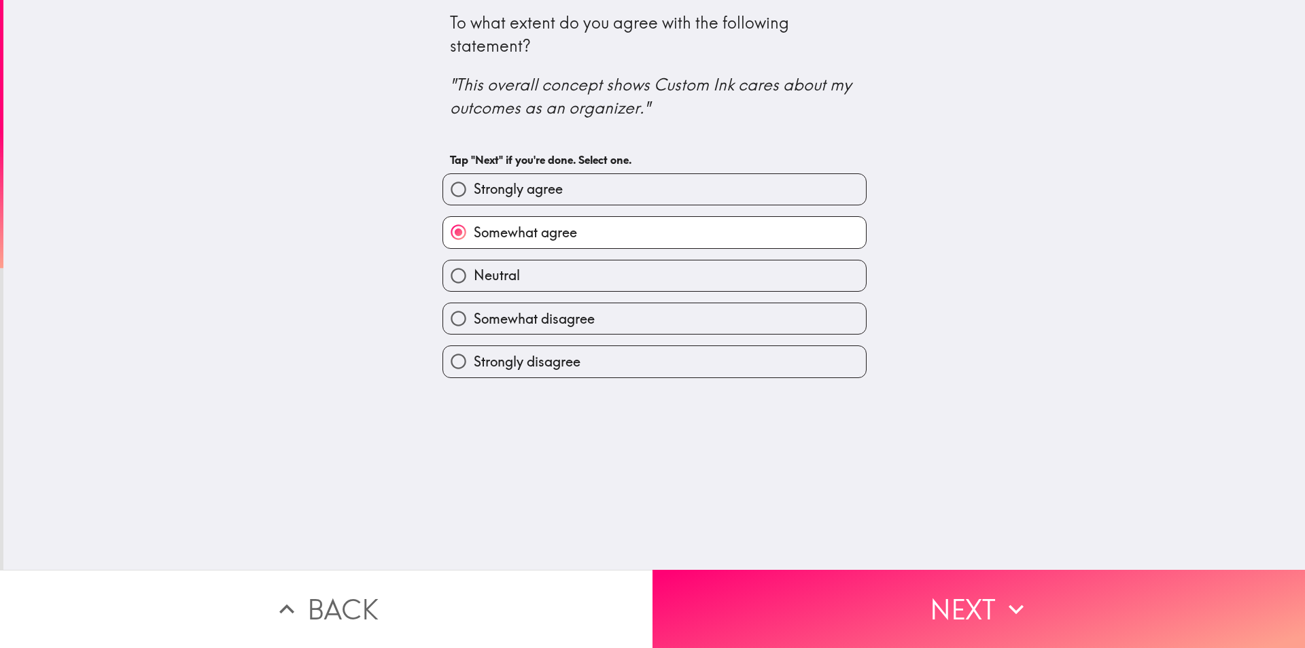
click at [818, 574] on button "Next" at bounding box center [979, 609] width 653 height 78
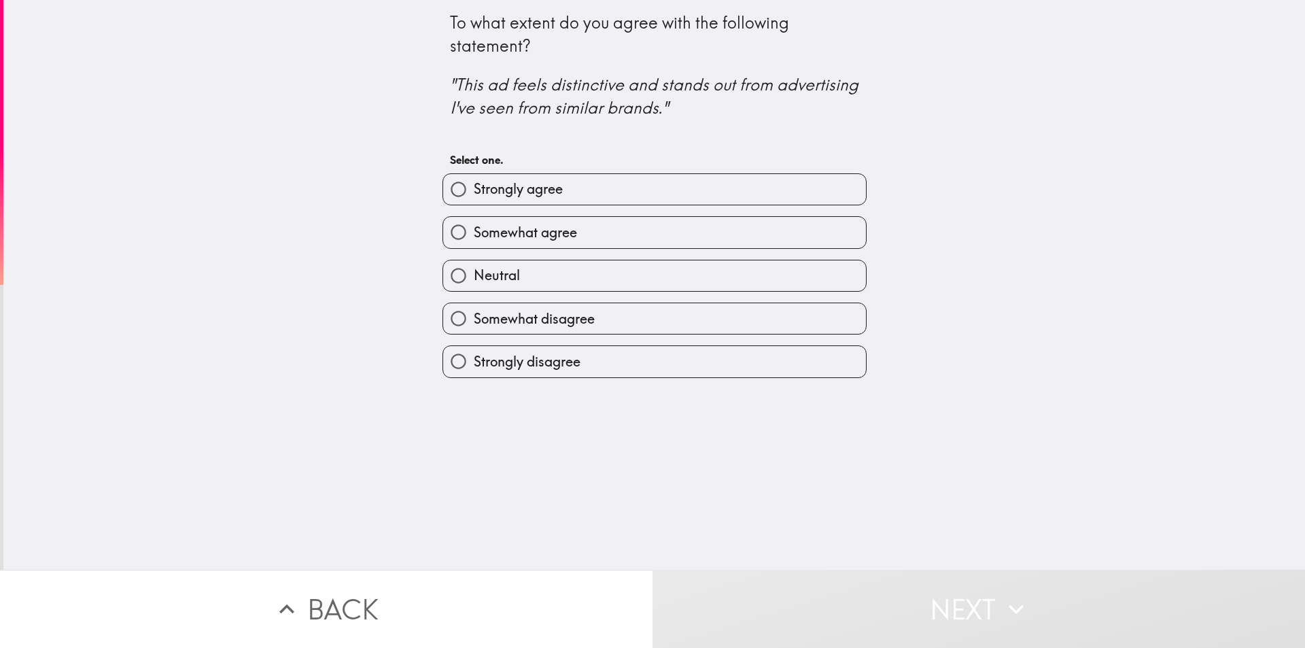
click at [508, 182] on span "Strongly agree" at bounding box center [518, 188] width 89 height 19
click at [474, 182] on input "Strongly agree" at bounding box center [458, 189] width 31 height 31
radio input "true"
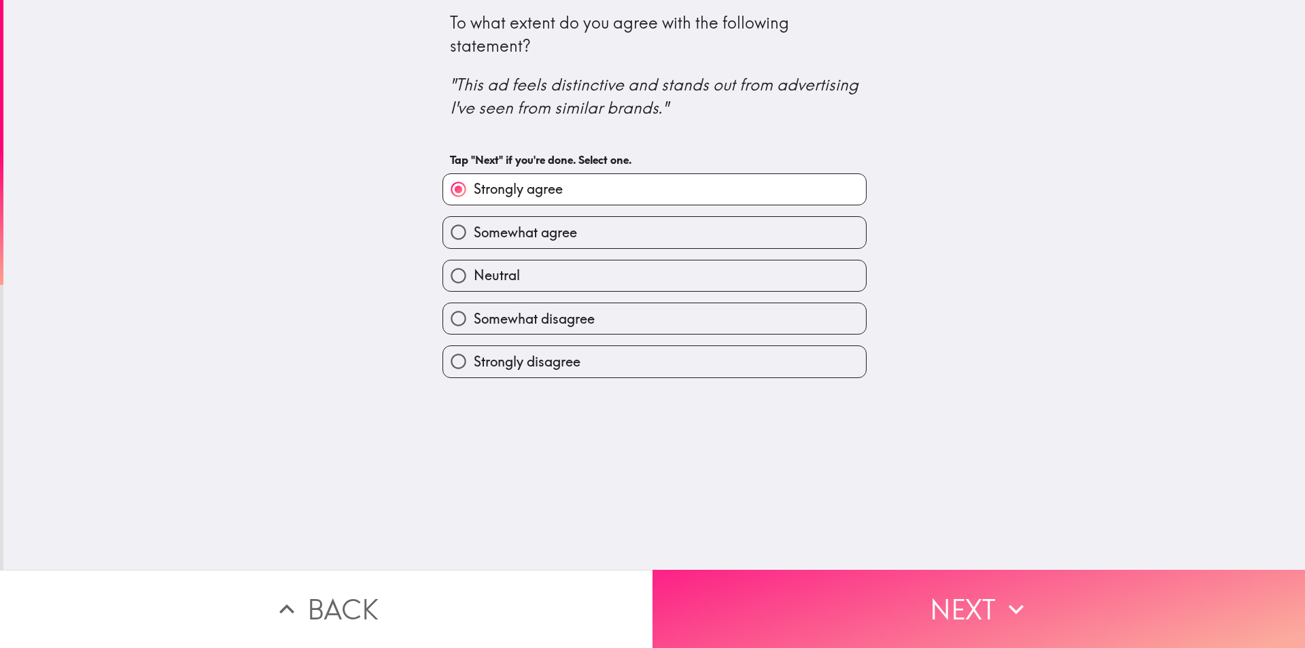
click at [851, 602] on button "Next" at bounding box center [979, 609] width 653 height 78
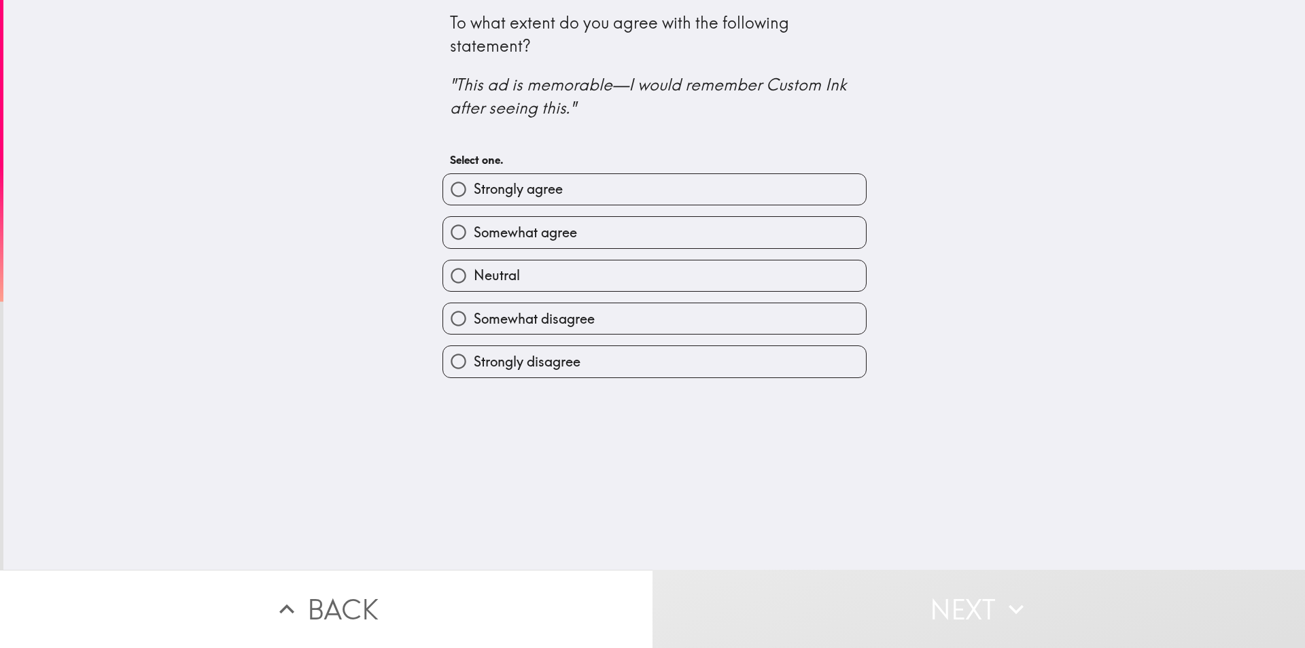
click at [532, 197] on span "Strongly agree" at bounding box center [518, 188] width 89 height 19
click at [474, 197] on input "Strongly agree" at bounding box center [458, 189] width 31 height 31
radio input "true"
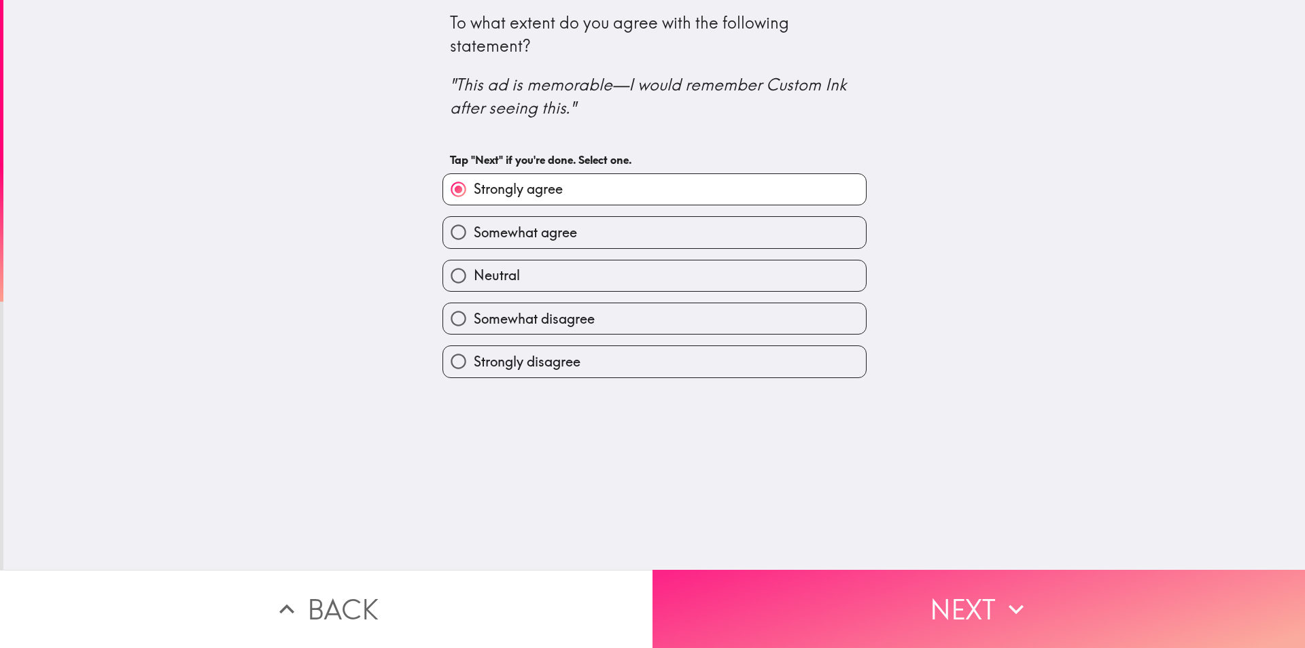
click at [861, 591] on button "Next" at bounding box center [979, 609] width 653 height 78
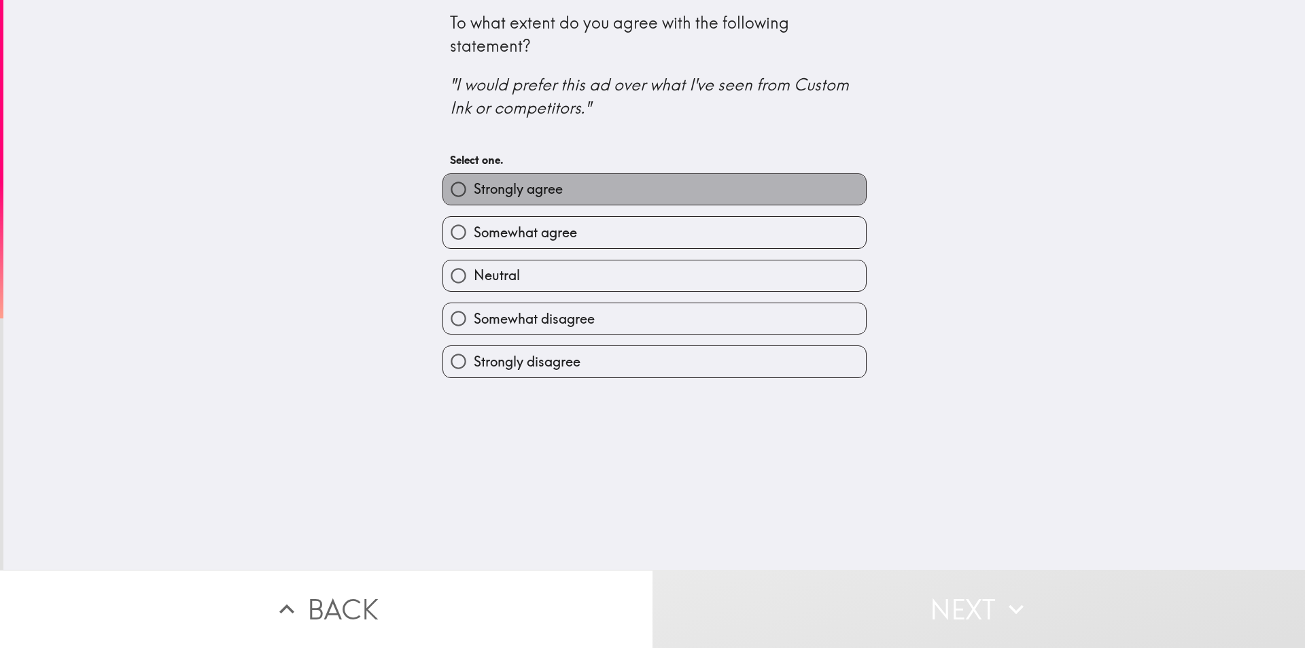
click at [596, 187] on label "Strongly agree" at bounding box center [654, 189] width 423 height 31
click at [474, 187] on input "Strongly agree" at bounding box center [458, 189] width 31 height 31
radio input "true"
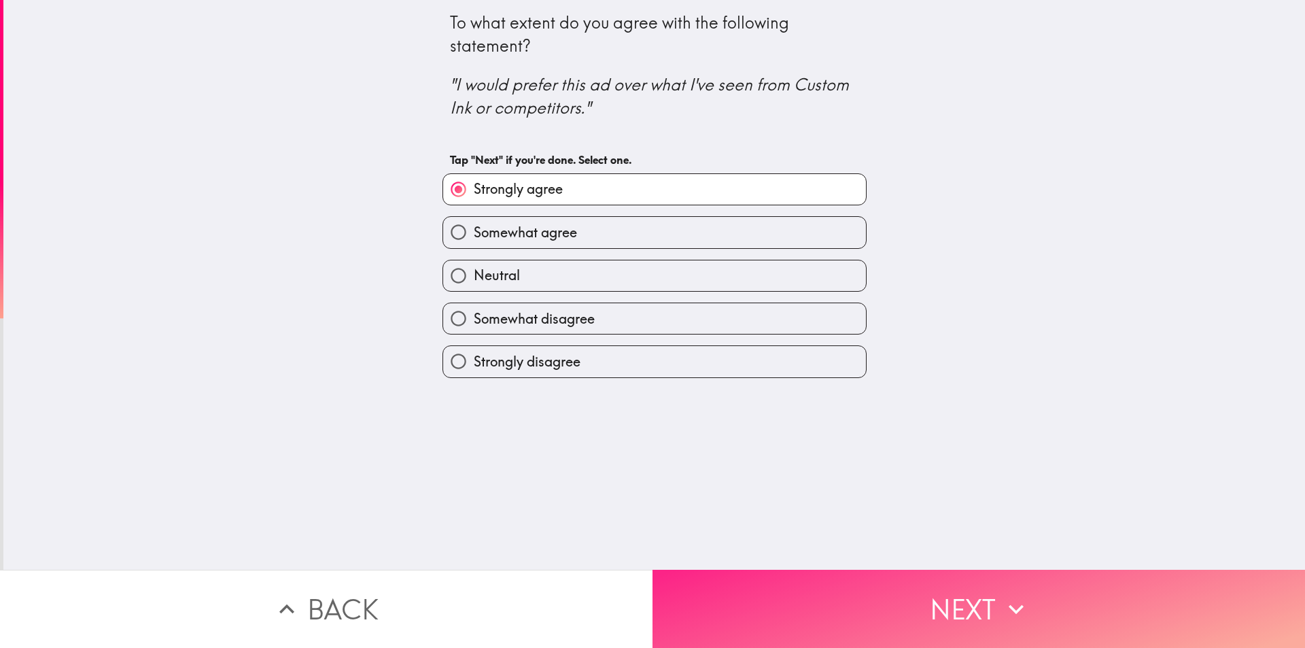
click at [843, 621] on button "Next" at bounding box center [979, 609] width 653 height 78
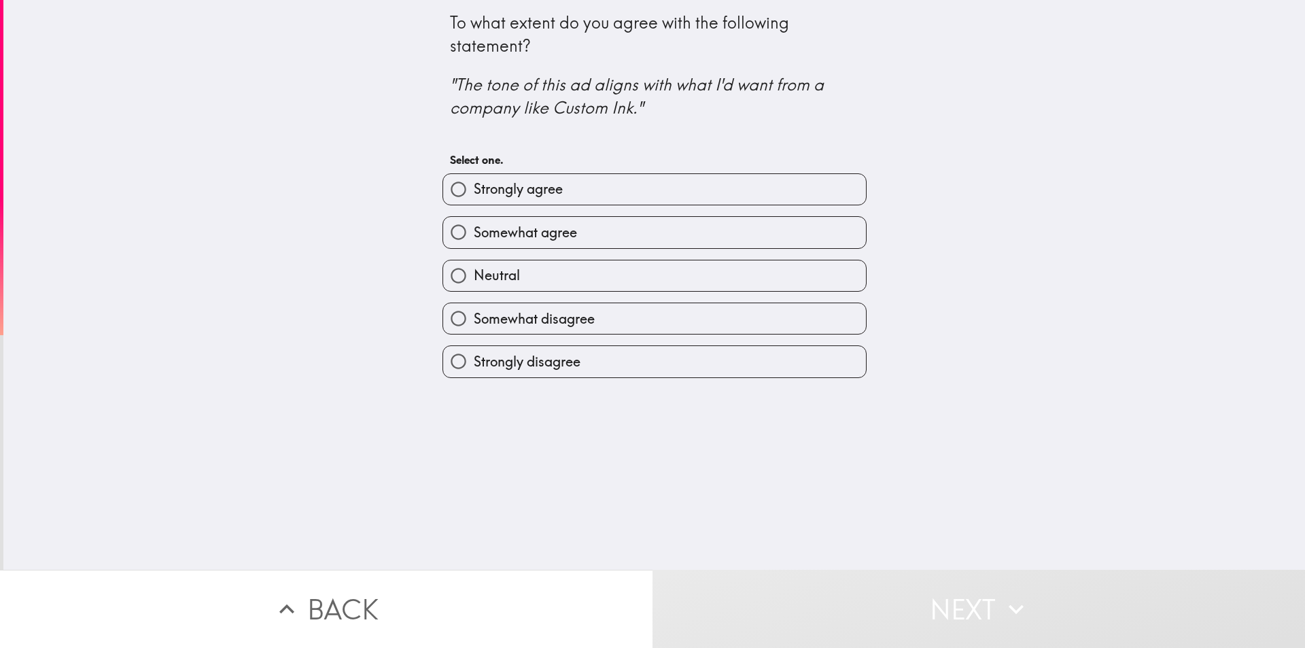
click at [571, 186] on label "Strongly agree" at bounding box center [654, 189] width 423 height 31
click at [474, 186] on input "Strongly agree" at bounding box center [458, 189] width 31 height 31
radio input "true"
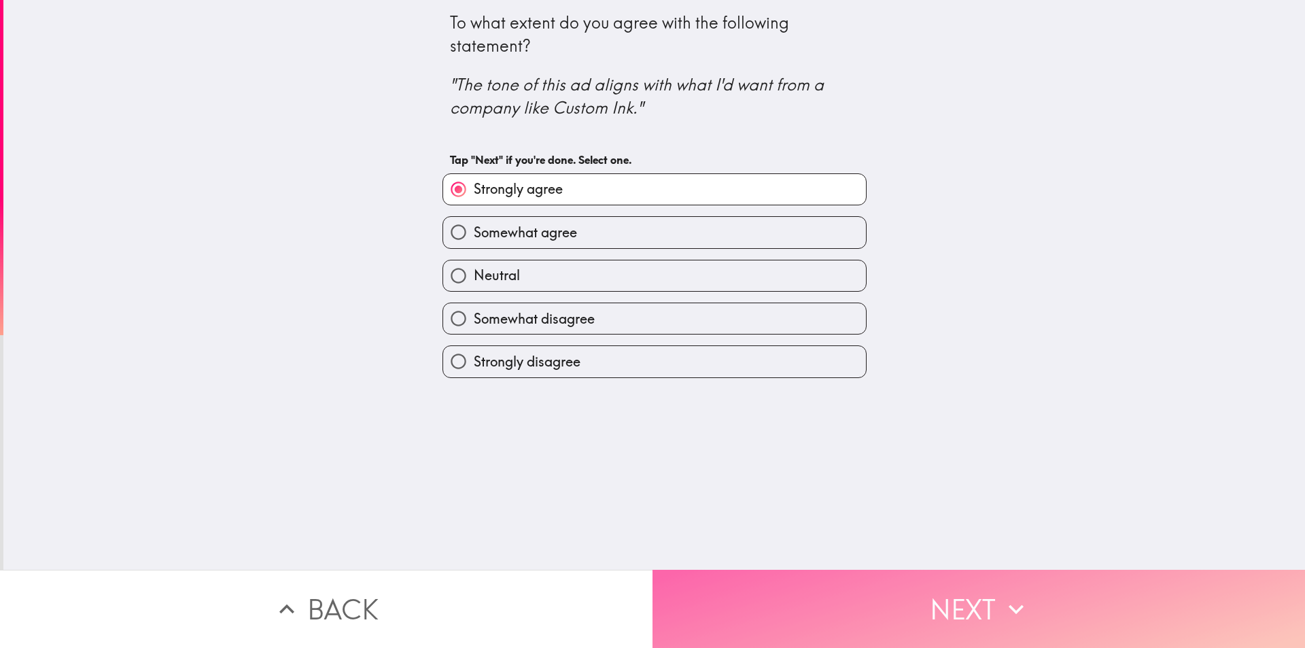
click at [774, 583] on button "Next" at bounding box center [979, 609] width 653 height 78
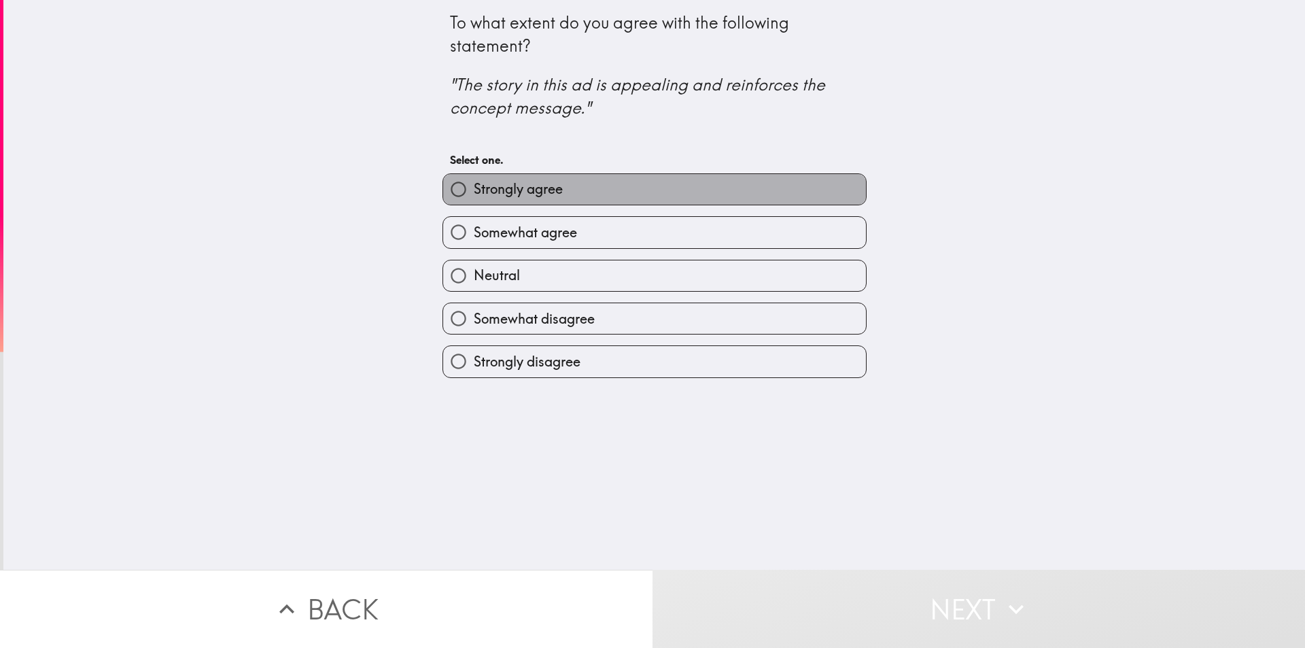
click at [560, 195] on label "Strongly agree" at bounding box center [654, 189] width 423 height 31
click at [474, 195] on input "Strongly agree" at bounding box center [458, 189] width 31 height 31
radio input "true"
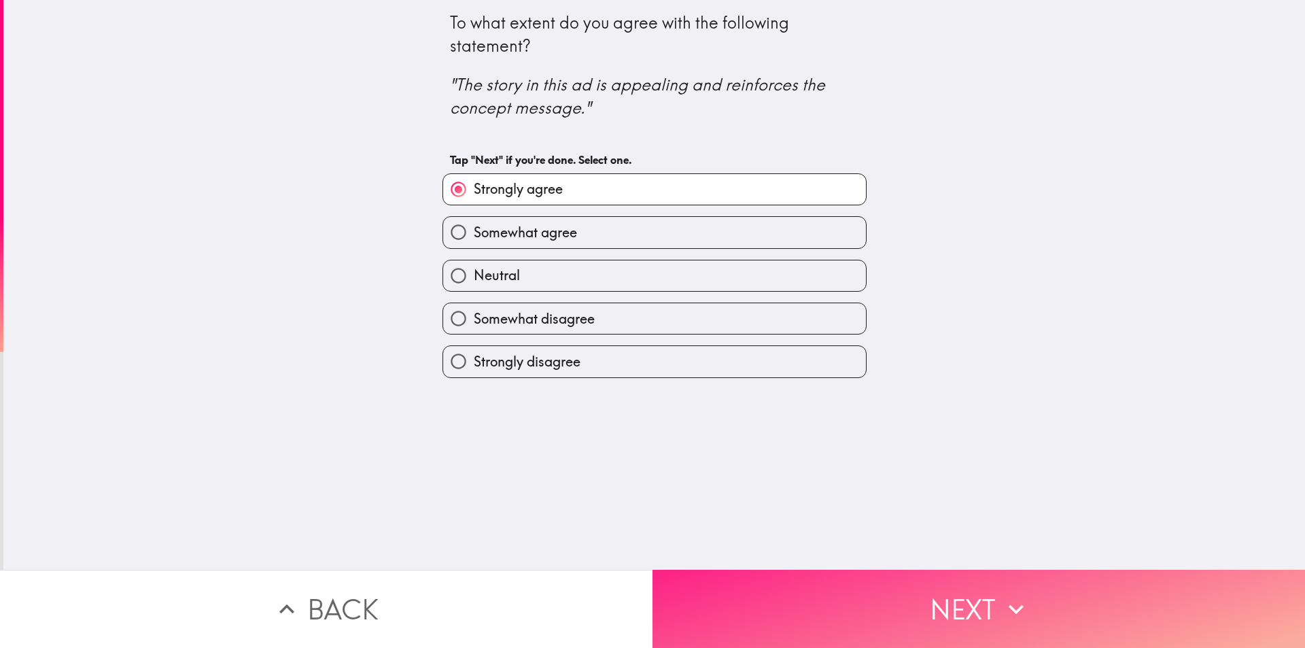
click at [792, 578] on button "Next" at bounding box center [979, 609] width 653 height 78
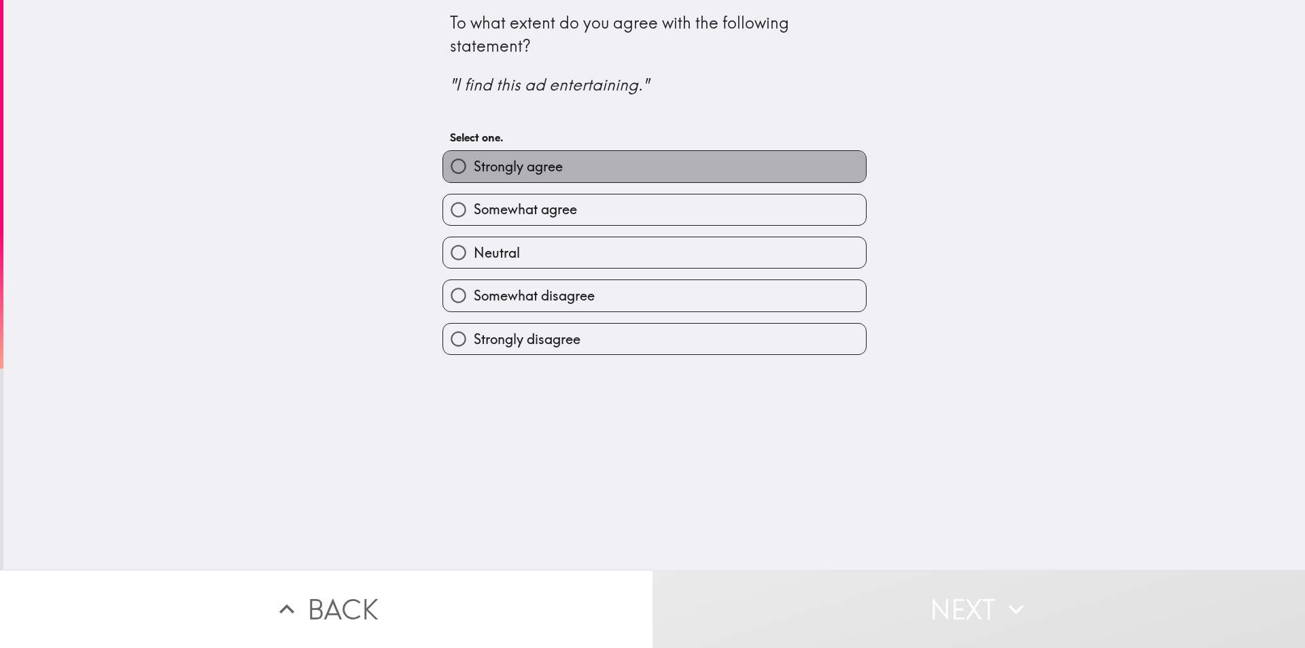
click at [548, 169] on span "Strongly agree" at bounding box center [518, 166] width 89 height 19
click at [474, 169] on input "Strongly agree" at bounding box center [458, 166] width 31 height 31
radio input "true"
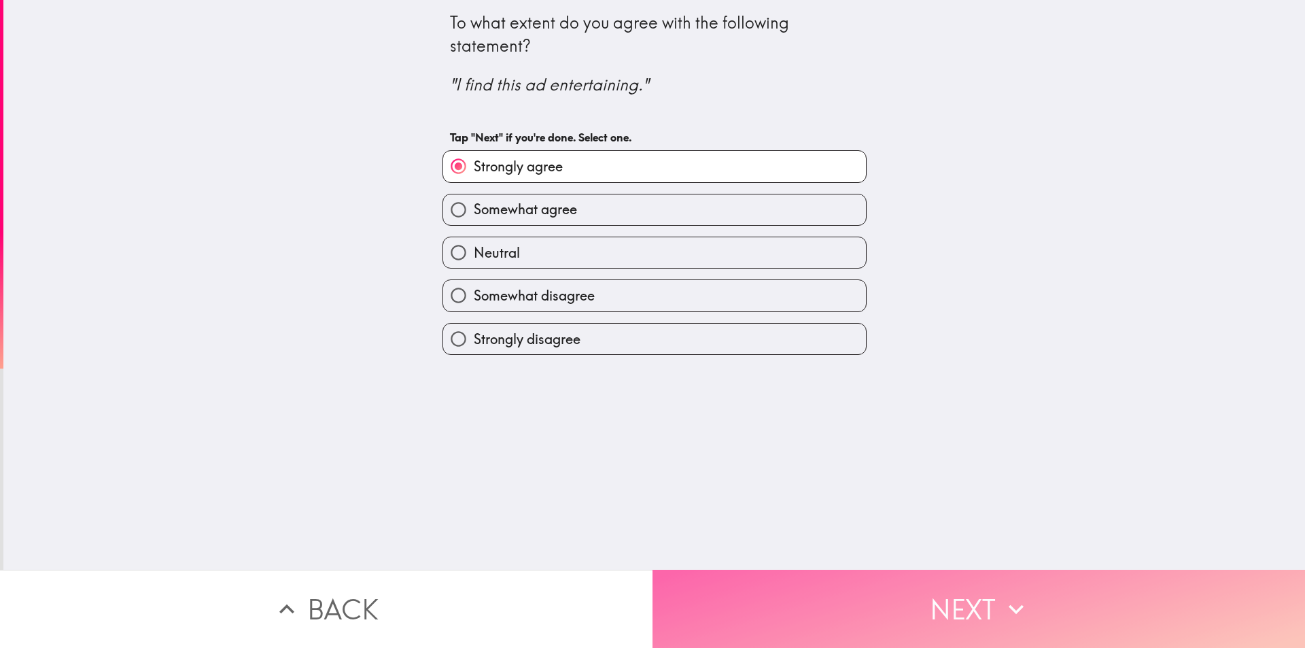
click at [849, 602] on button "Next" at bounding box center [979, 609] width 653 height 78
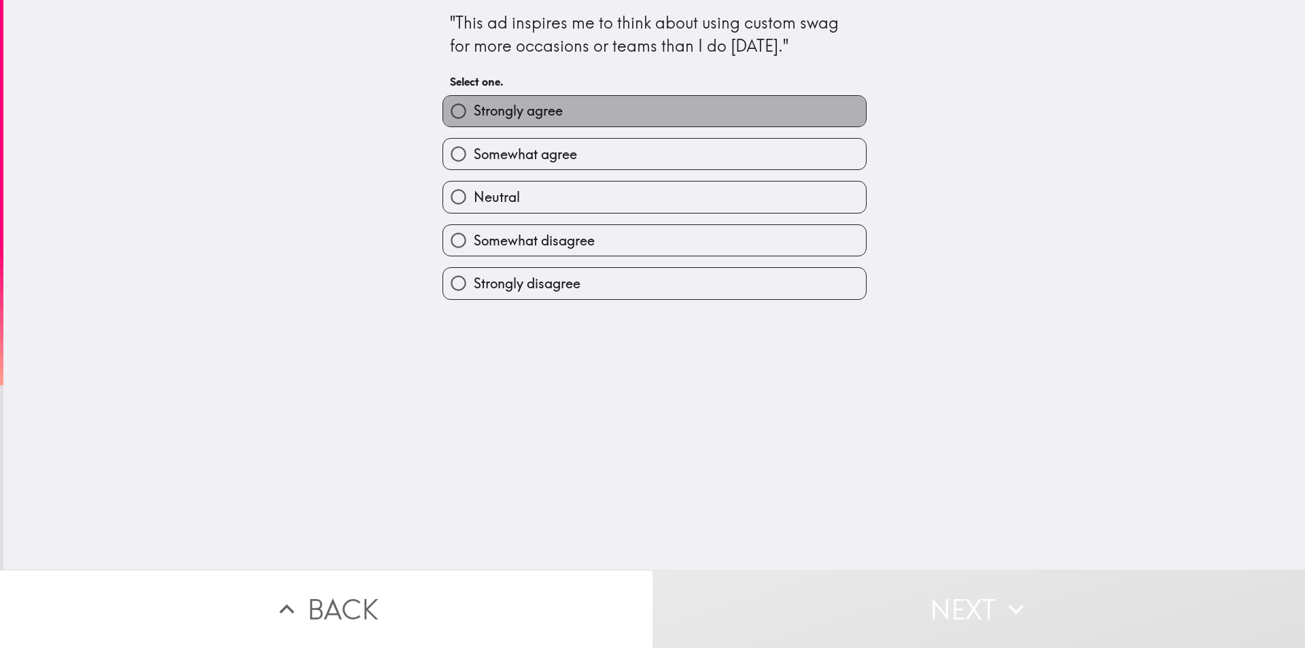
click at [530, 124] on label "Strongly agree" at bounding box center [654, 111] width 423 height 31
click at [474, 124] on input "Strongly agree" at bounding box center [458, 111] width 31 height 31
radio input "true"
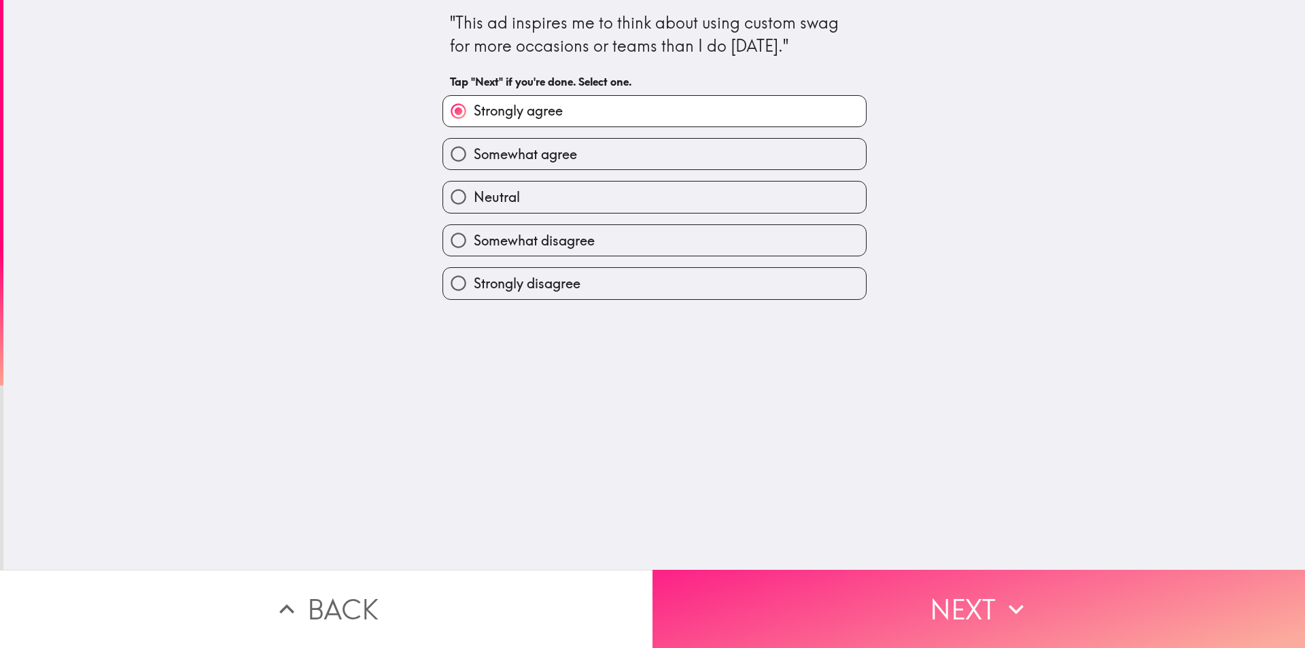
click at [810, 596] on button "Next" at bounding box center [979, 609] width 653 height 78
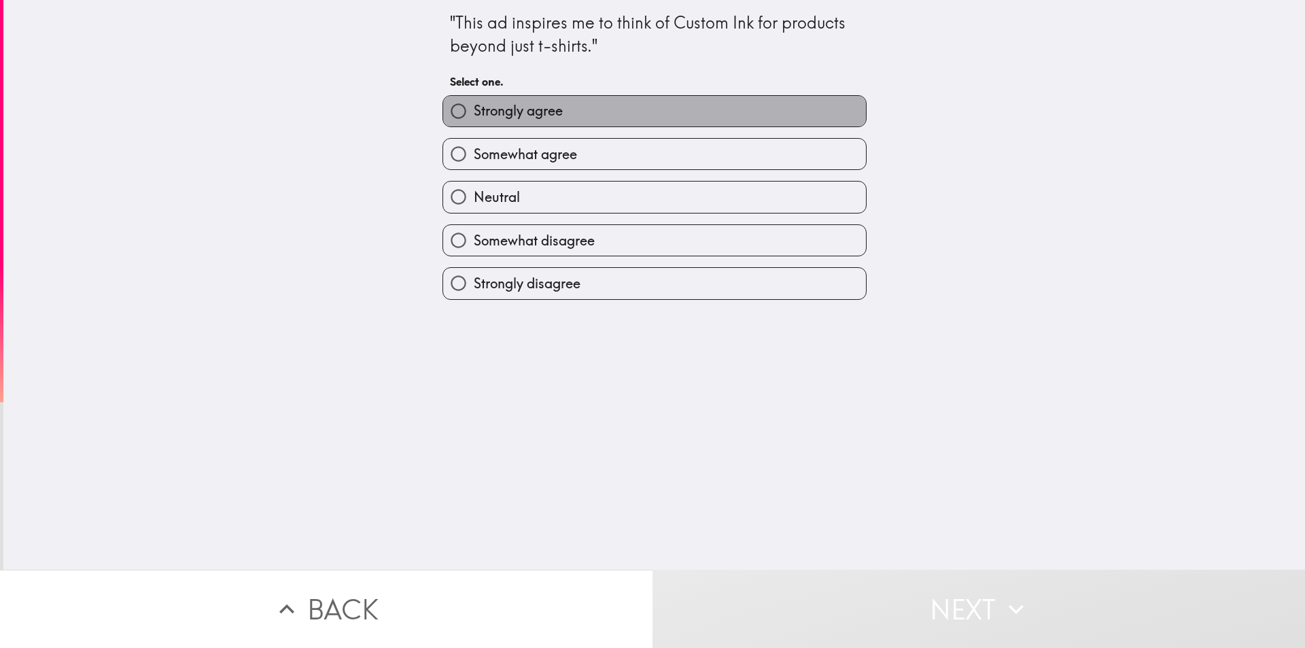
click at [525, 111] on span "Strongly agree" at bounding box center [518, 110] width 89 height 19
click at [474, 111] on input "Strongly agree" at bounding box center [458, 111] width 31 height 31
radio input "true"
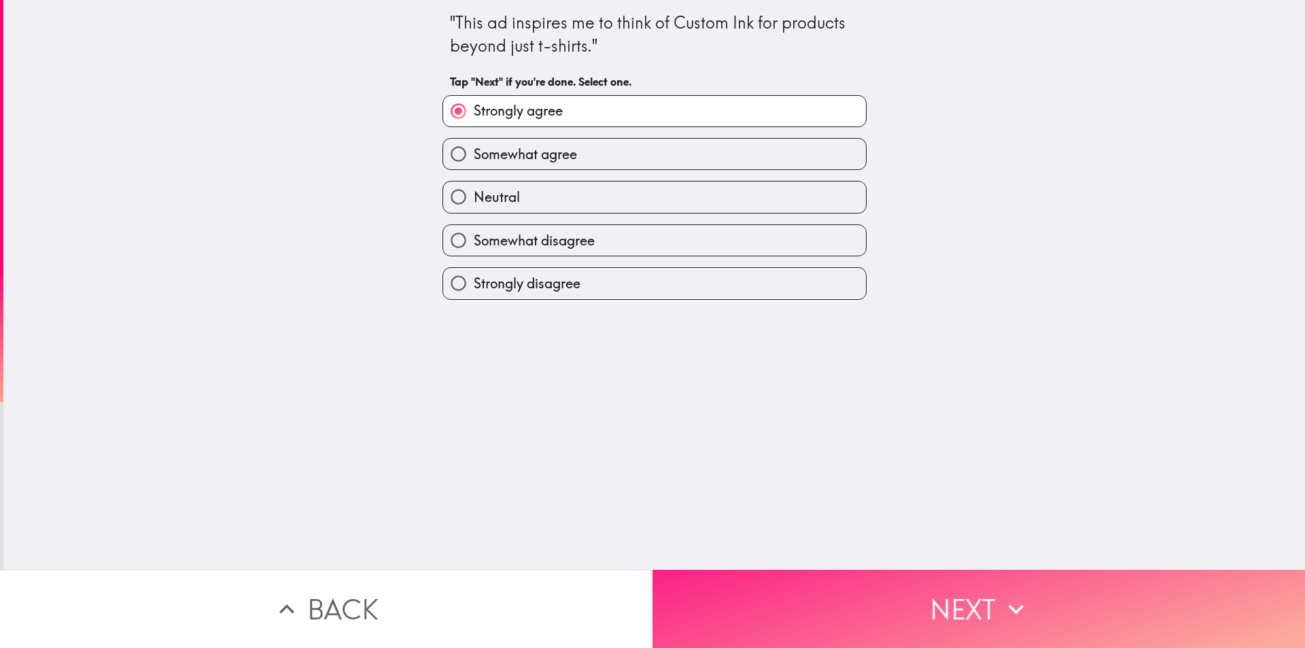
click at [805, 602] on button "Next" at bounding box center [979, 609] width 653 height 78
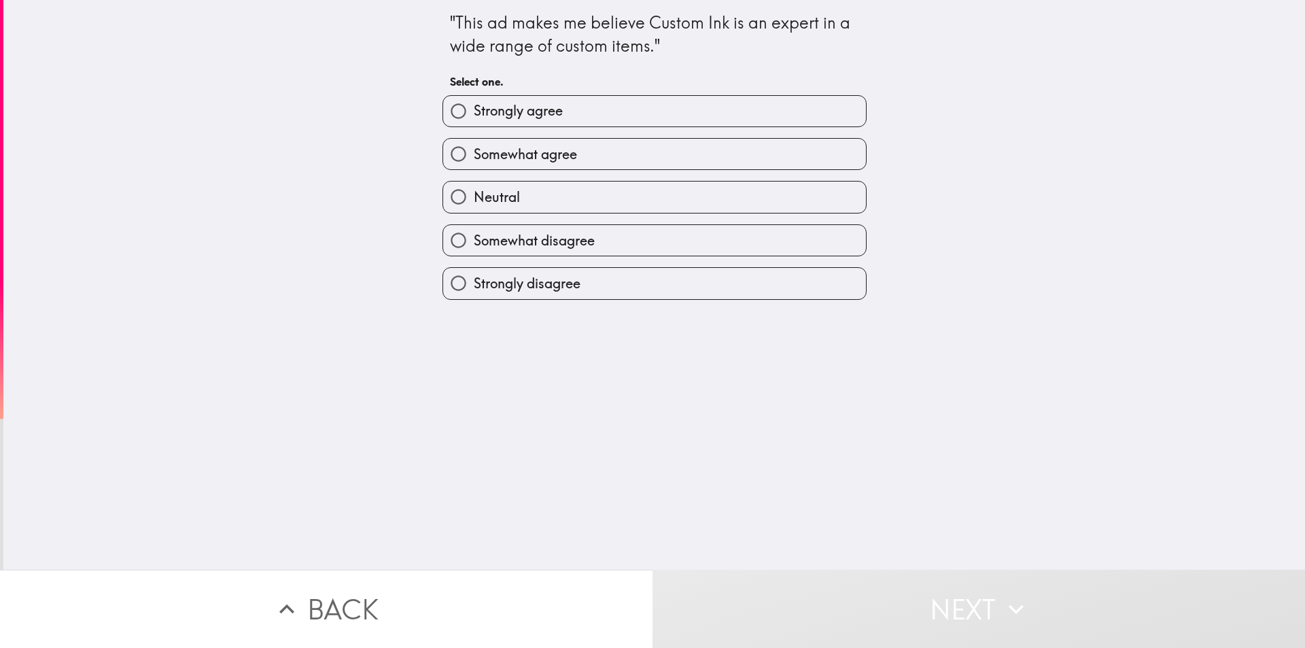
click at [514, 113] on span "Strongly agree" at bounding box center [518, 110] width 89 height 19
click at [474, 113] on input "Strongly agree" at bounding box center [458, 111] width 31 height 31
radio input "true"
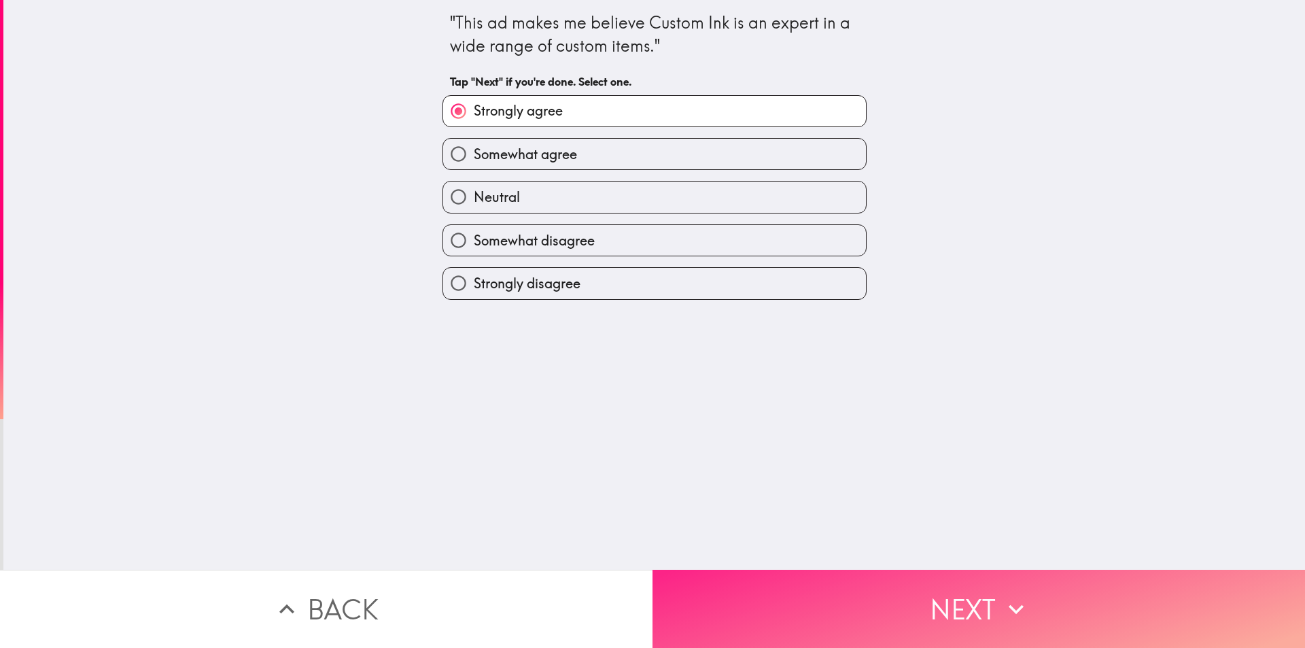
click at [862, 585] on button "Next" at bounding box center [979, 609] width 653 height 78
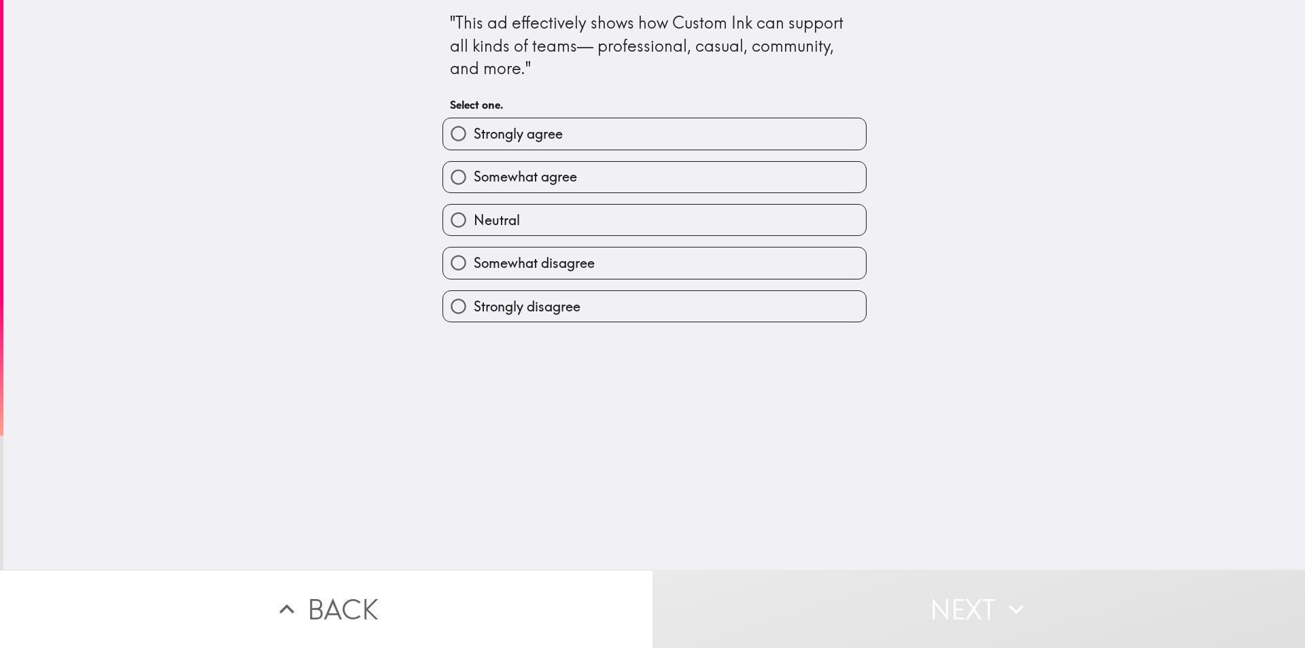
click at [580, 141] on label "Strongly agree" at bounding box center [654, 133] width 423 height 31
click at [474, 141] on input "Strongly agree" at bounding box center [458, 133] width 31 height 31
radio input "true"
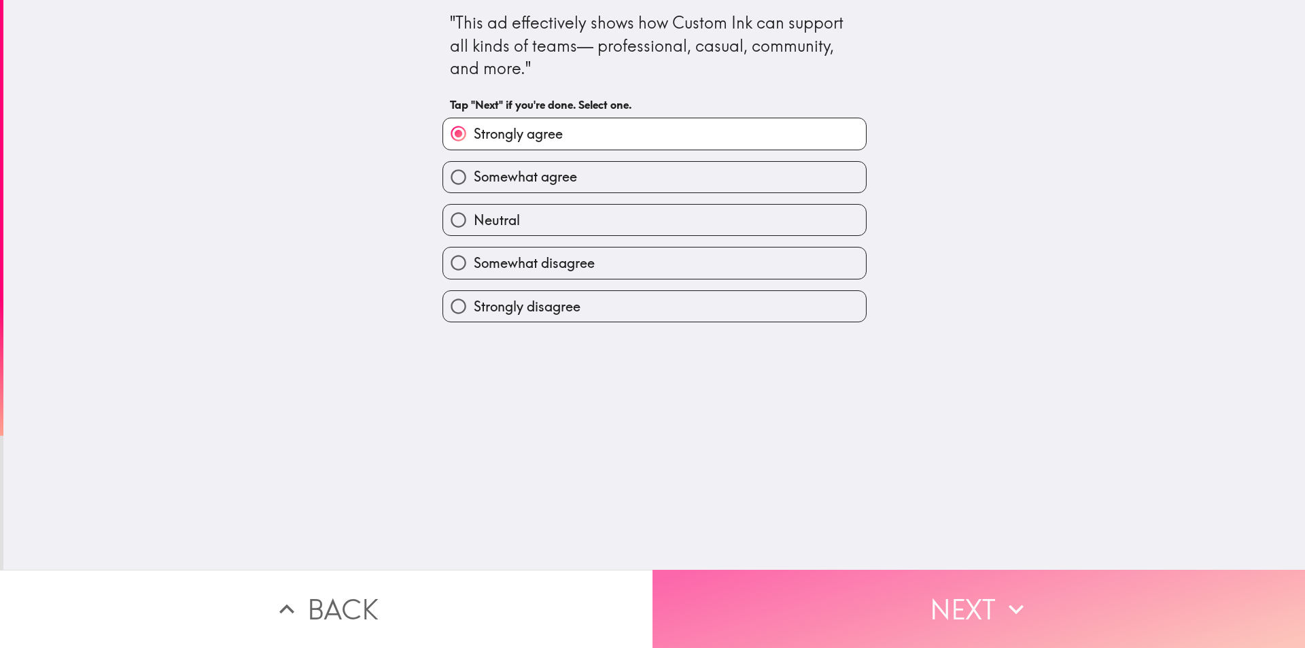
click at [839, 576] on button "Next" at bounding box center [979, 609] width 653 height 78
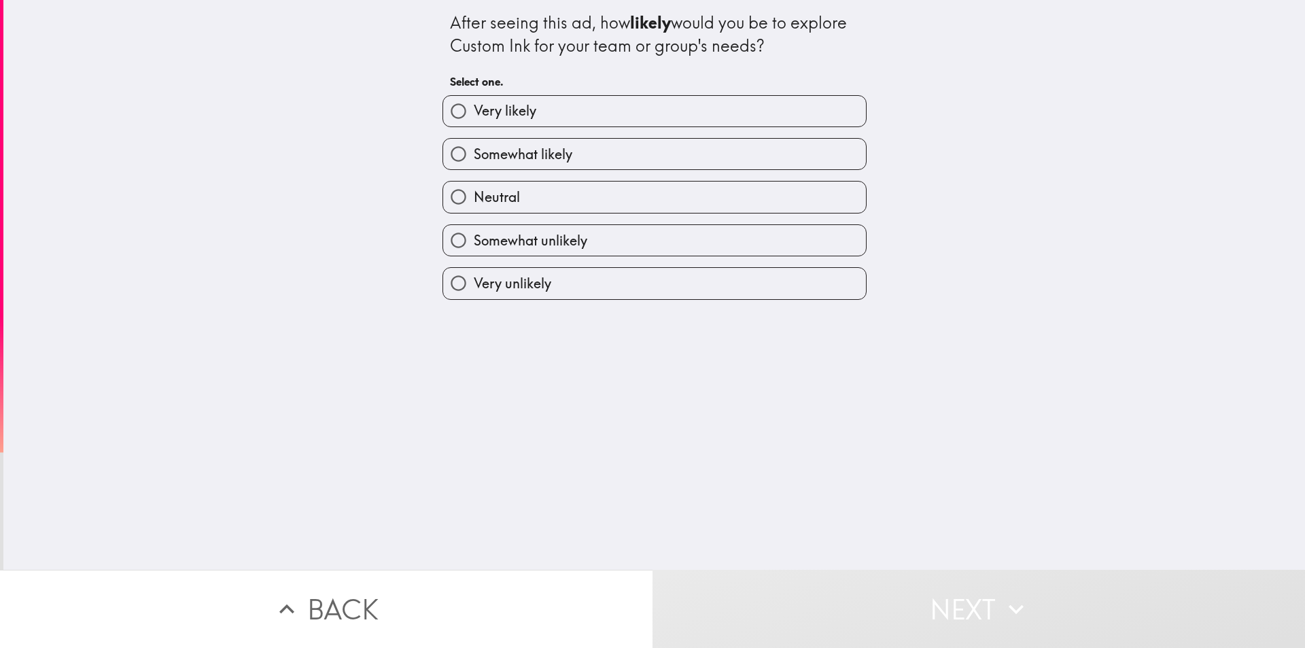
click at [543, 108] on label "Very likely" at bounding box center [654, 111] width 423 height 31
click at [474, 108] on input "Very likely" at bounding box center [458, 111] width 31 height 31
radio input "true"
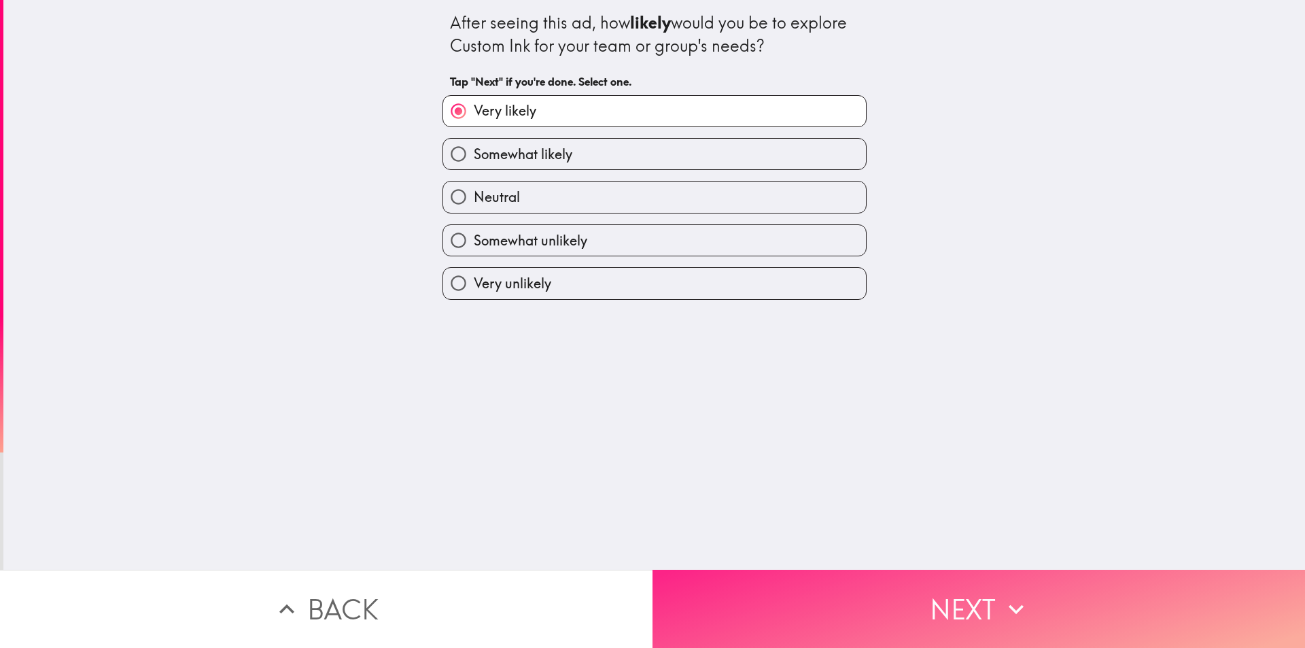
click at [787, 609] on button "Next" at bounding box center [979, 609] width 653 height 78
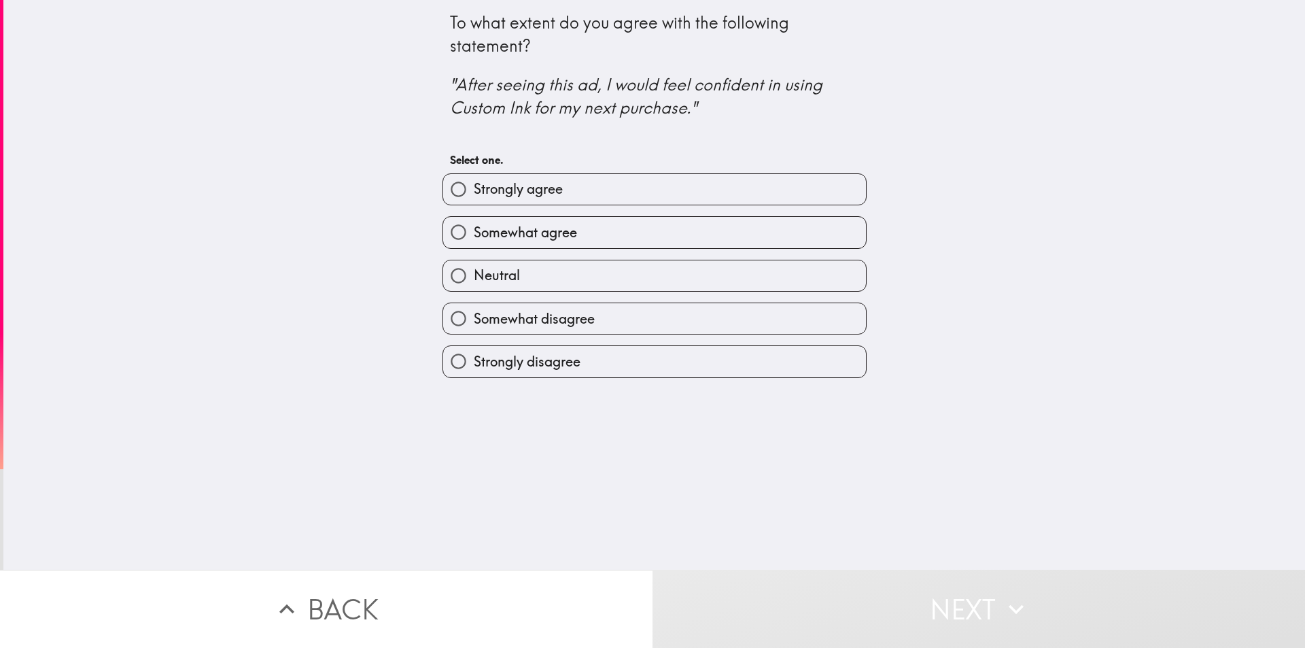
click at [543, 189] on span "Strongly agree" at bounding box center [518, 188] width 89 height 19
click at [474, 189] on input "Strongly agree" at bounding box center [458, 189] width 31 height 31
radio input "true"
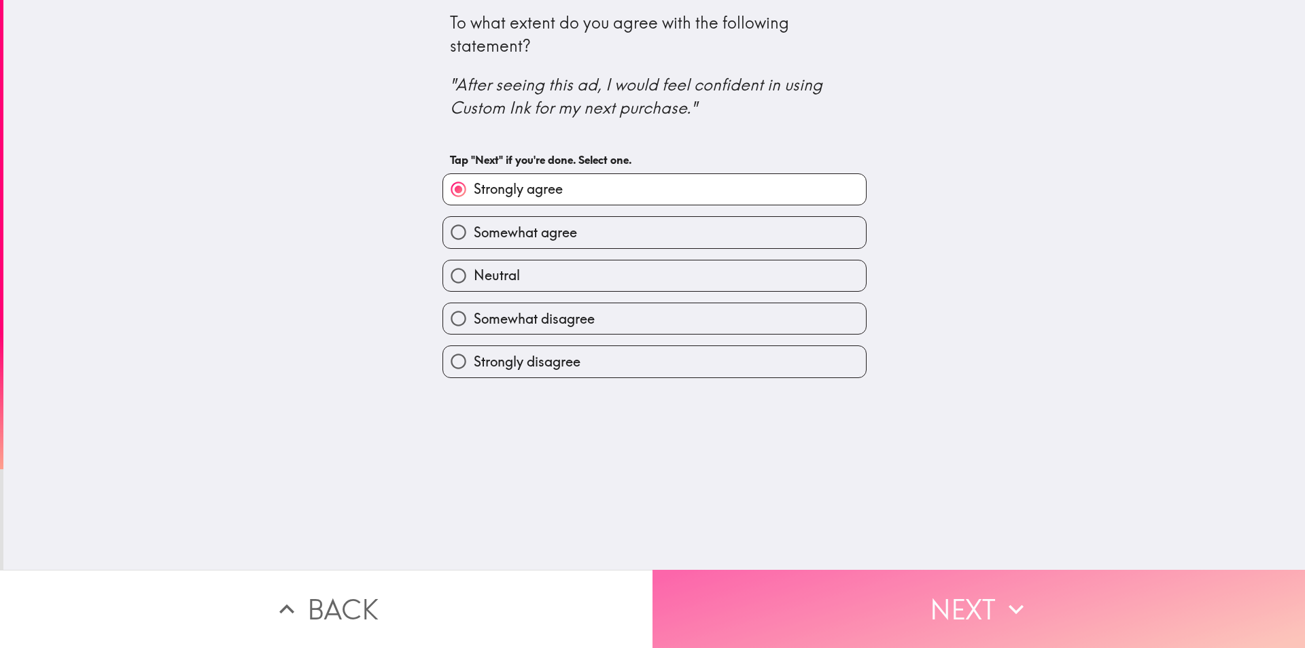
click at [778, 572] on button "Next" at bounding box center [979, 609] width 653 height 78
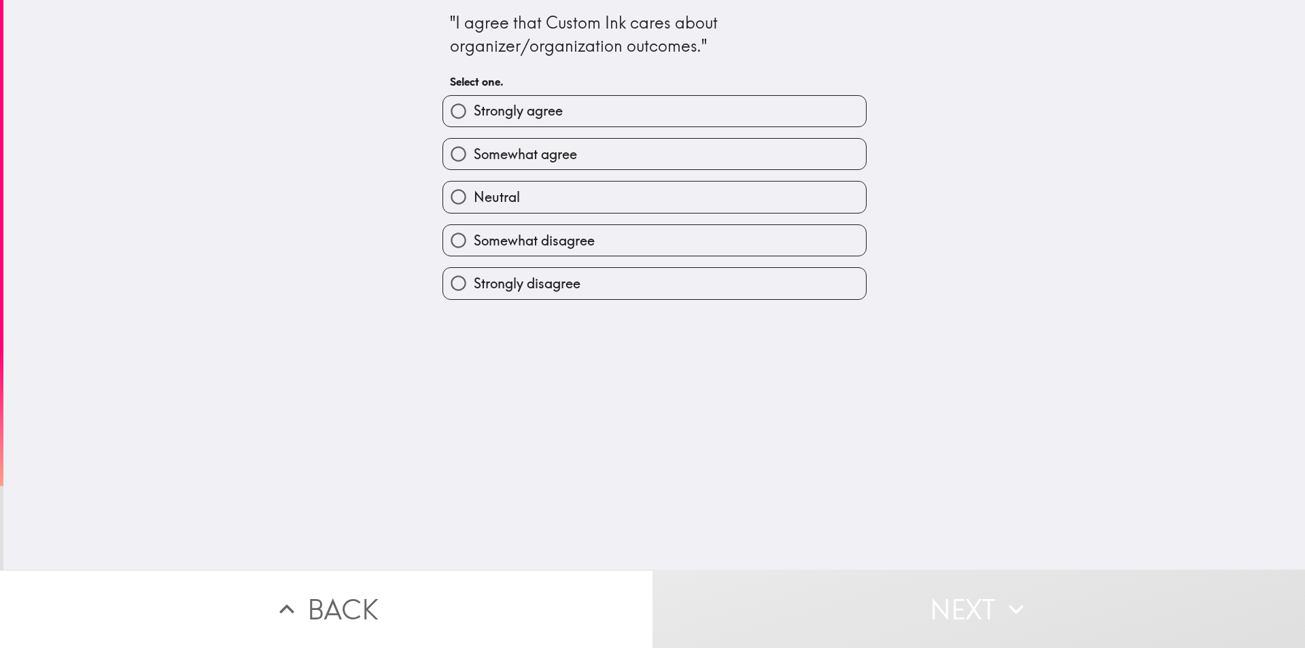
click at [640, 109] on label "Strongly agree" at bounding box center [654, 111] width 423 height 31
click at [474, 109] on input "Strongly agree" at bounding box center [458, 111] width 31 height 31
radio input "true"
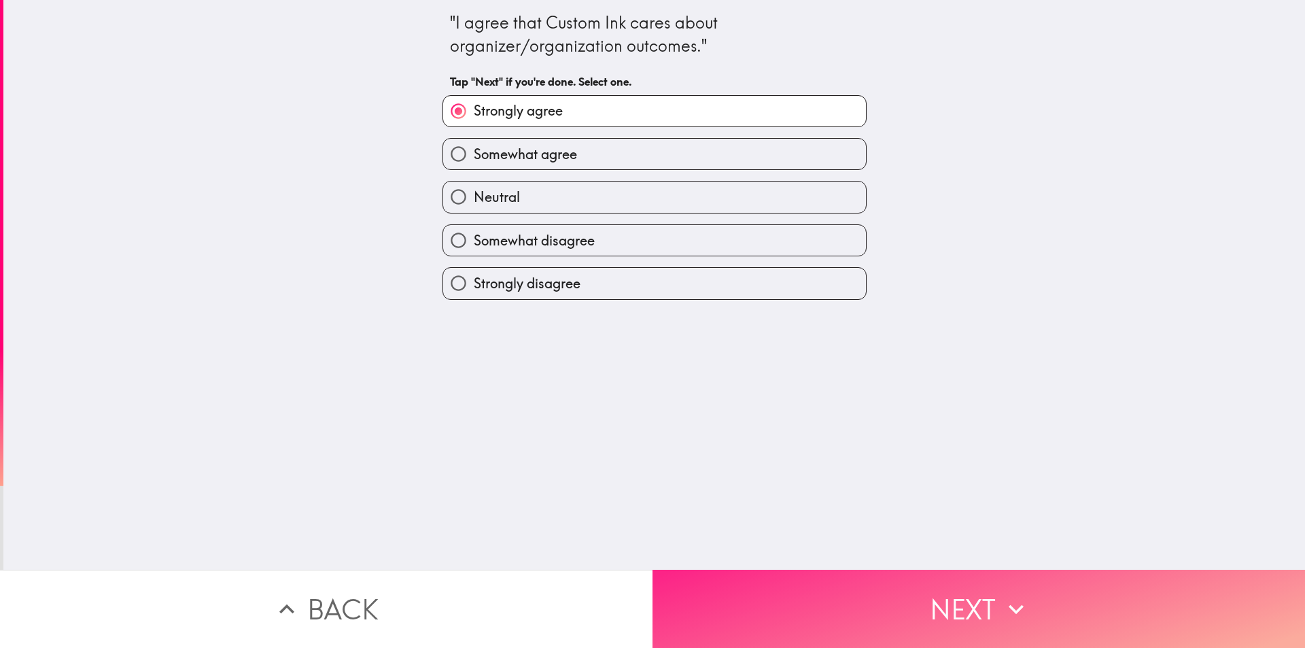
click at [842, 606] on button "Next" at bounding box center [979, 609] width 653 height 78
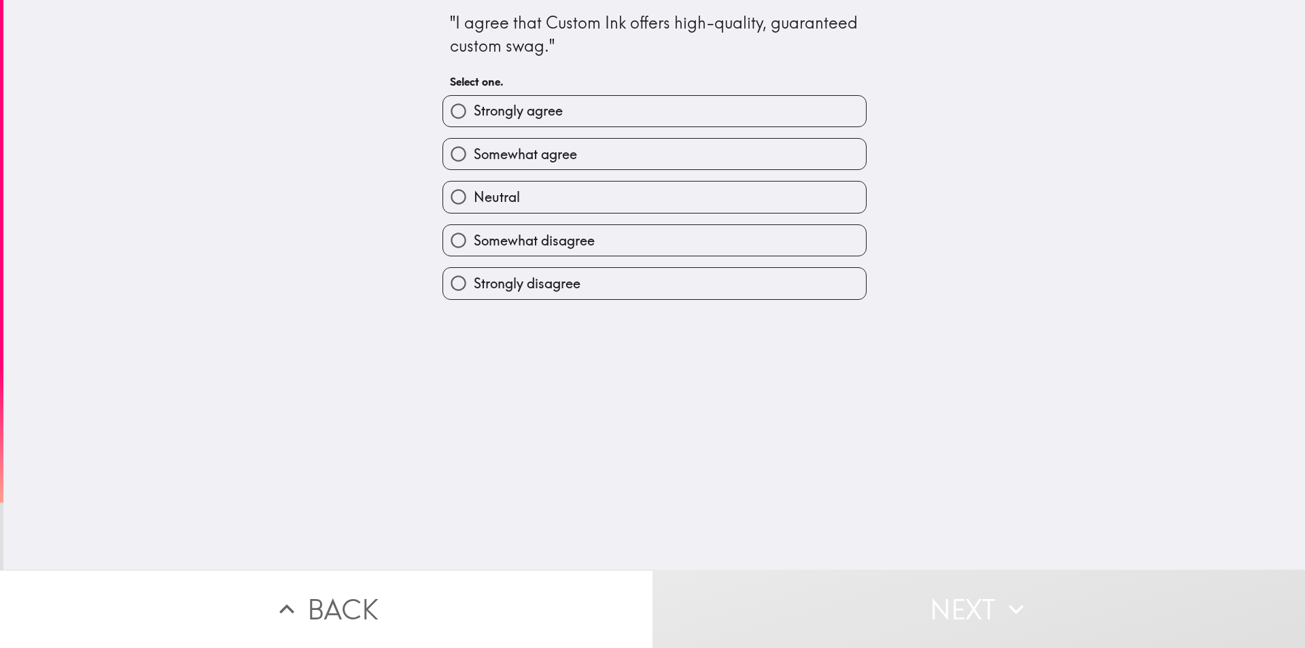
click at [620, 118] on label "Strongly agree" at bounding box center [654, 111] width 423 height 31
click at [474, 118] on input "Strongly agree" at bounding box center [458, 111] width 31 height 31
radio input "true"
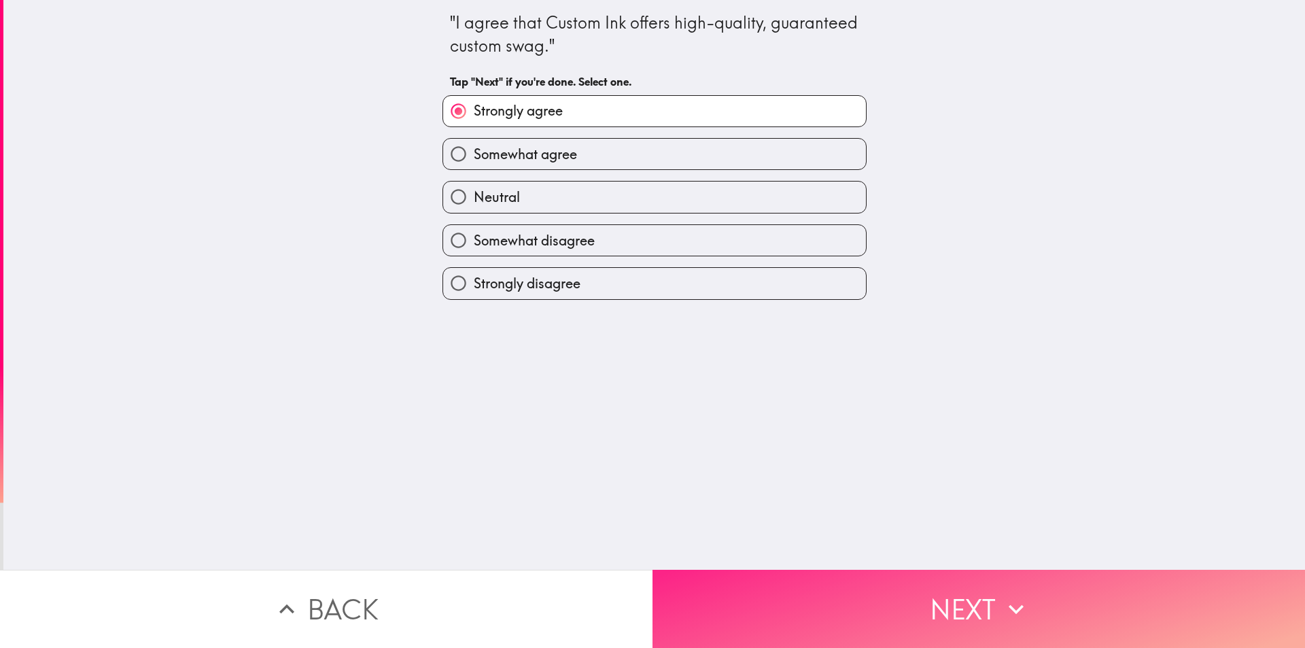
click at [811, 609] on button "Next" at bounding box center [979, 609] width 653 height 78
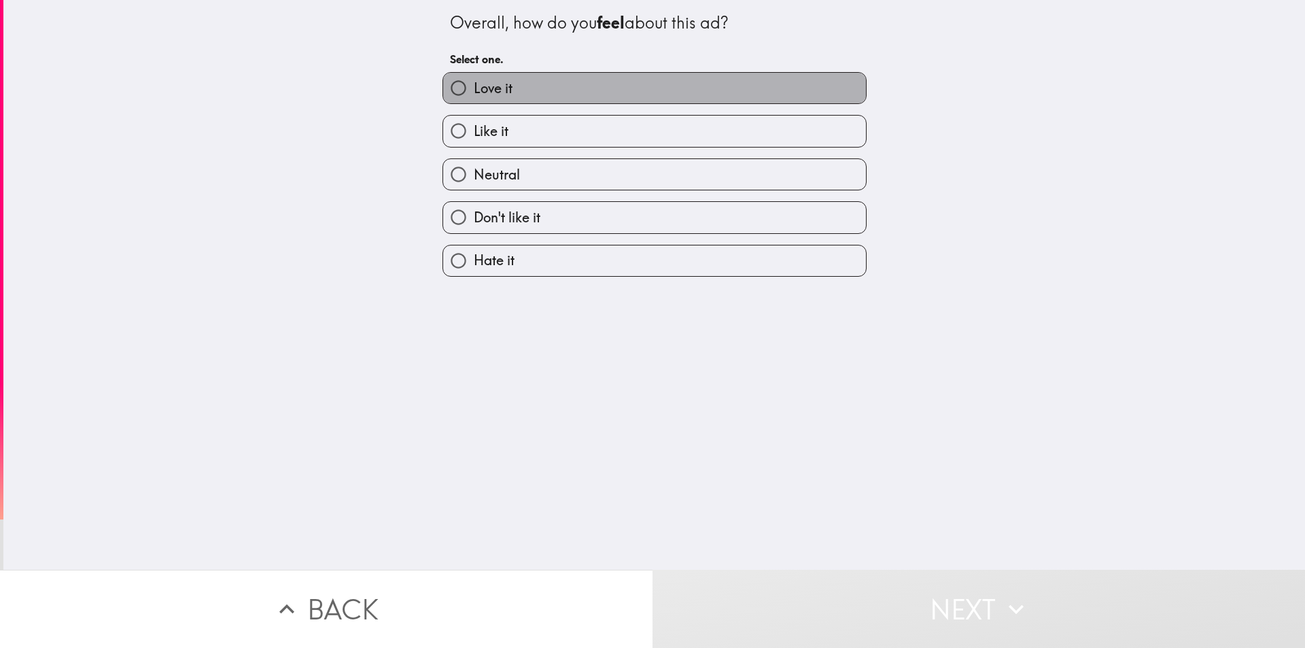
click at [533, 87] on label "Love it" at bounding box center [654, 88] width 423 height 31
click at [474, 87] on input "Love it" at bounding box center [458, 88] width 31 height 31
radio input "true"
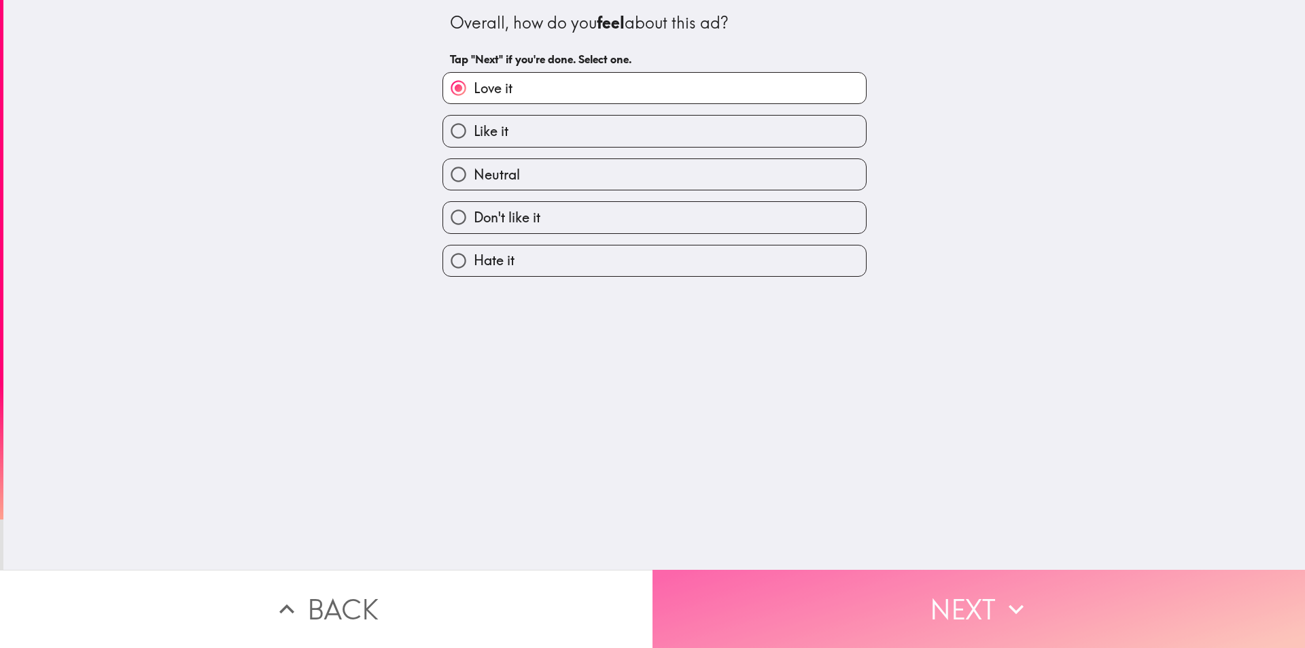
click at [803, 606] on button "Next" at bounding box center [979, 609] width 653 height 78
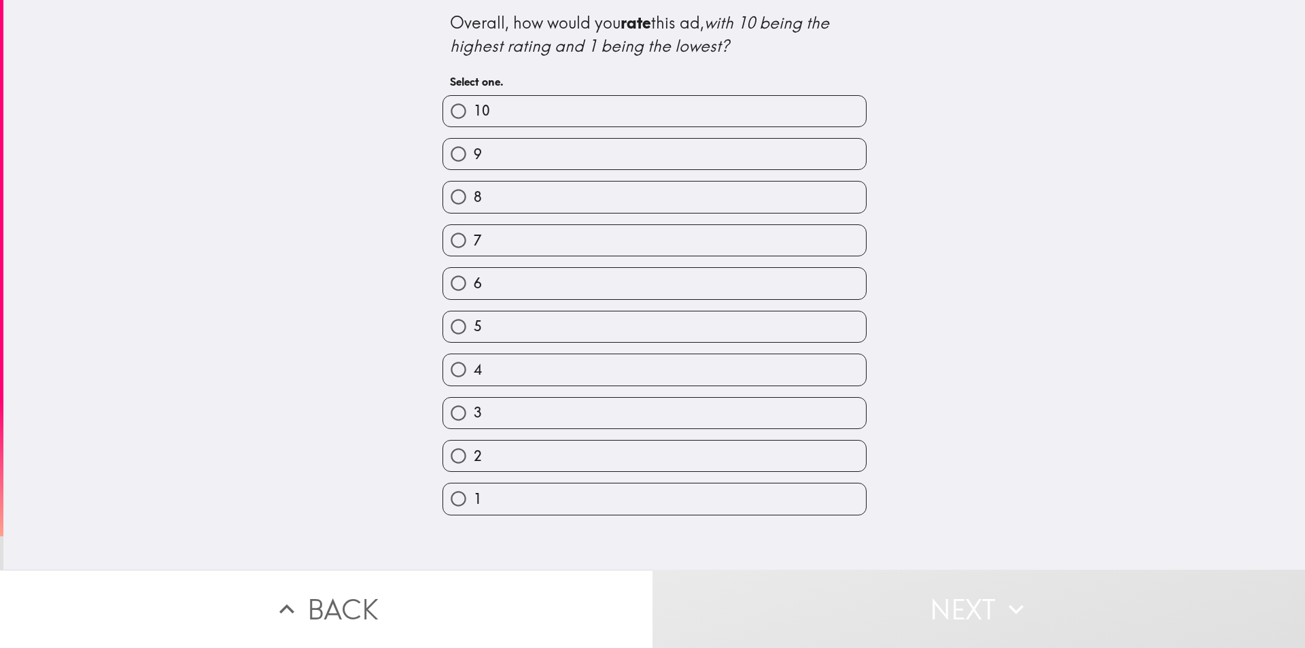
click at [502, 116] on label "10" at bounding box center [654, 111] width 423 height 31
click at [474, 116] on input "10" at bounding box center [458, 111] width 31 height 31
radio input "true"
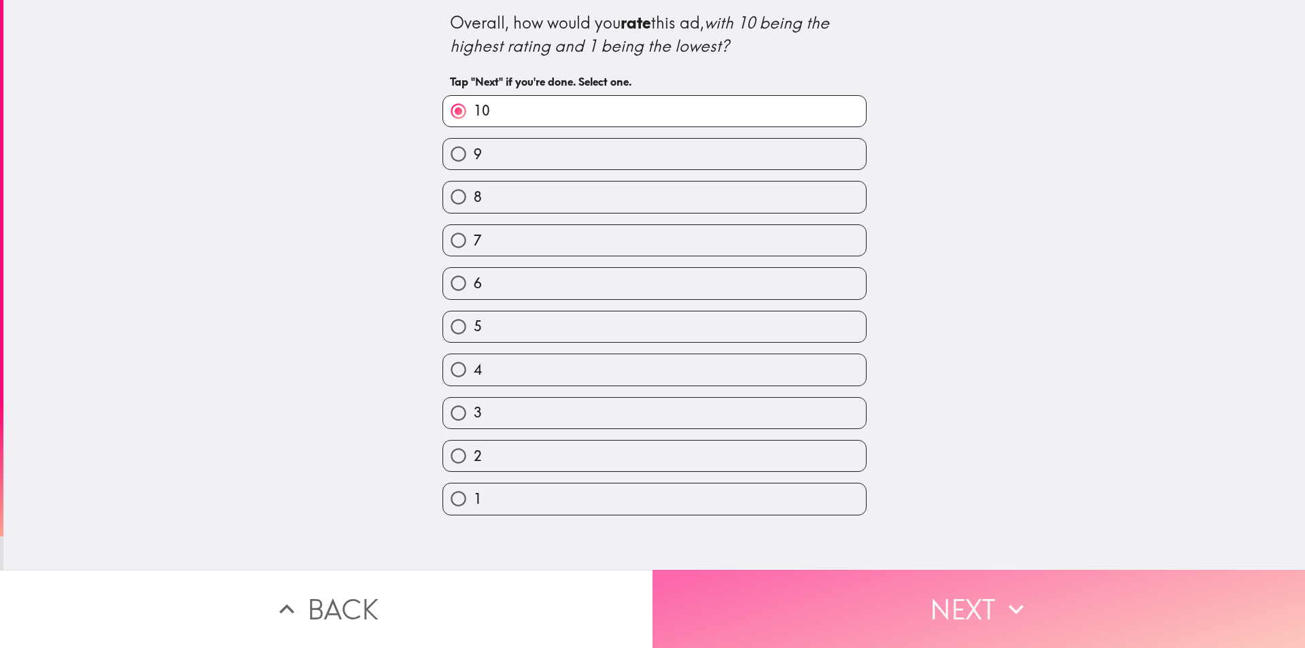
click at [868, 600] on button "Next" at bounding box center [979, 609] width 653 height 78
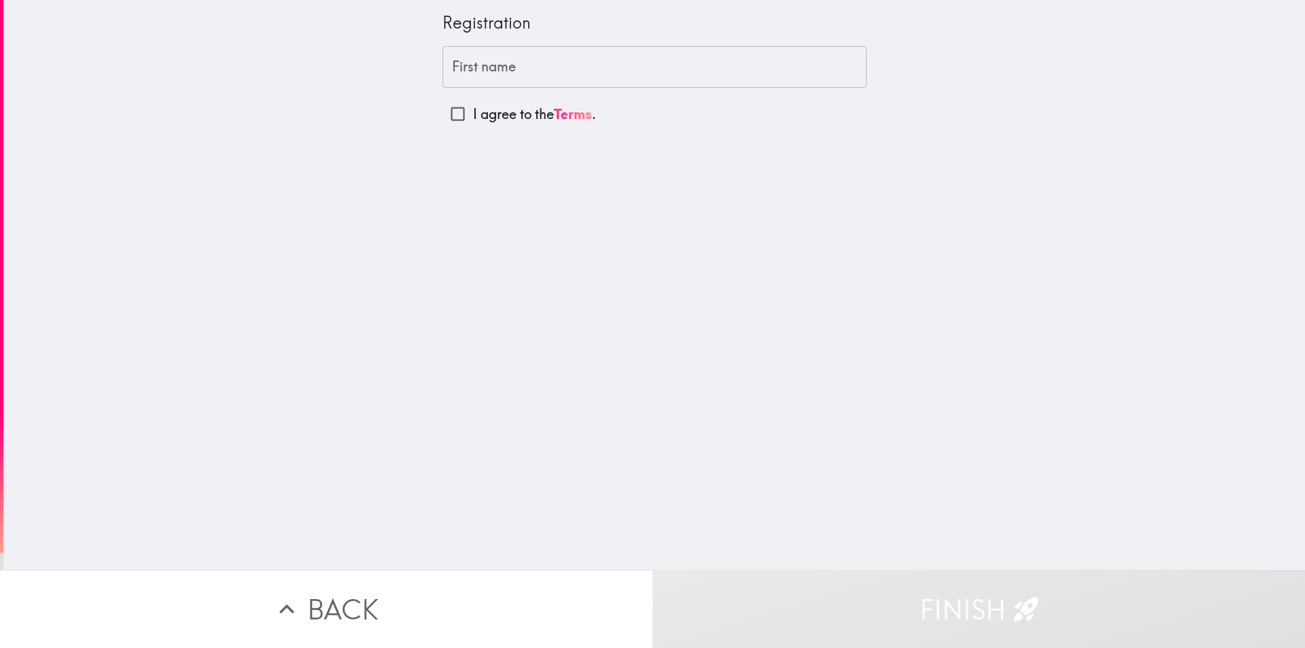
click at [444, 109] on input "I agree to the Terms ." at bounding box center [458, 114] width 31 height 31
click at [452, 110] on input "I agree to the Terms ." at bounding box center [458, 114] width 31 height 31
checkbox input "true"
click at [467, 66] on input "First name" at bounding box center [655, 67] width 424 height 42
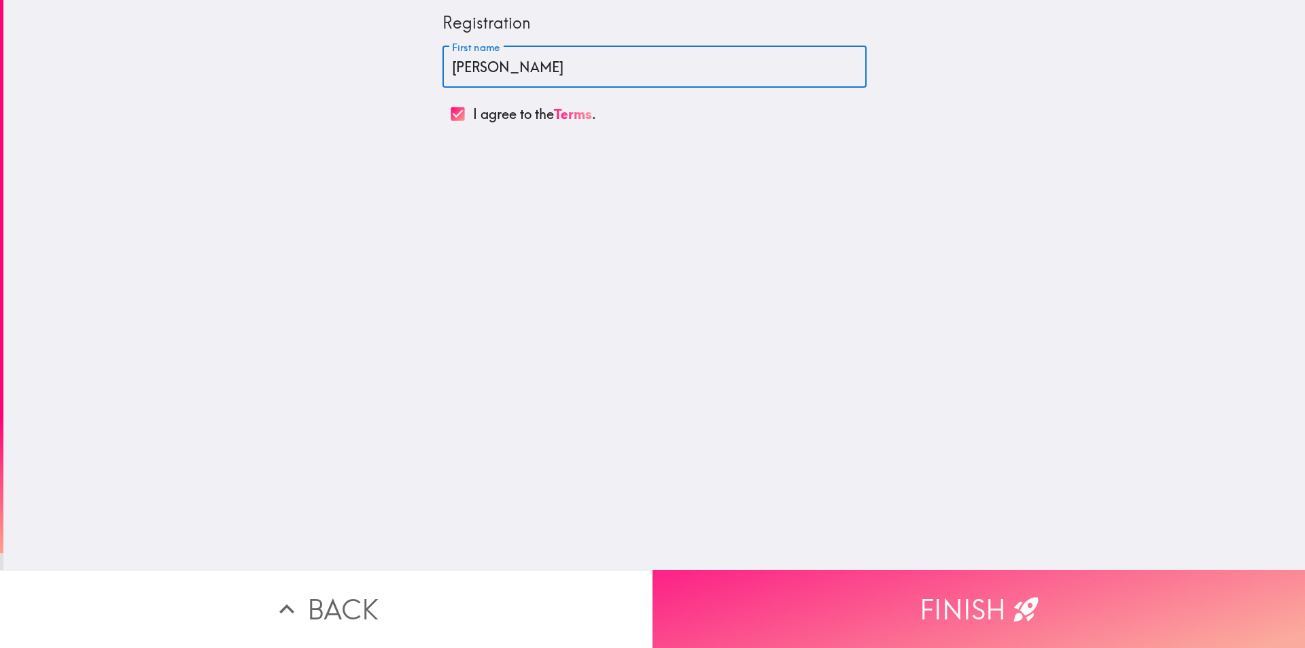
type input "[PERSON_NAME]"
click at [795, 577] on button "Finish" at bounding box center [979, 609] width 653 height 78
